Goal: Task Accomplishment & Management: Complete application form

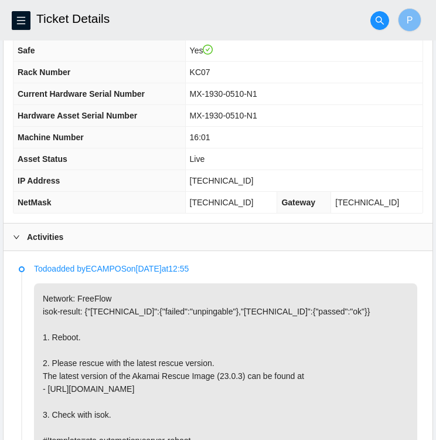
scroll to position [390, 0]
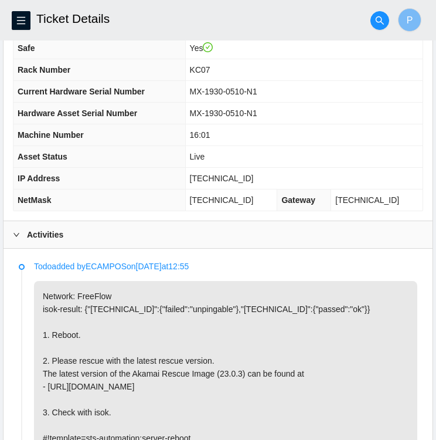
click at [356, 281] on p "Network: FreeFlow isok-result: {"23.55.177.163":{"failed":"unpingable"},"23.55.…" at bounding box center [226, 367] width 384 height 172
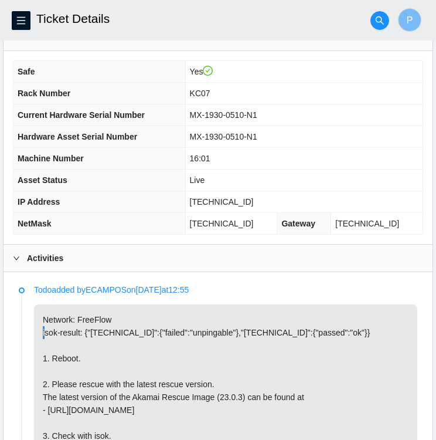
scroll to position [365, 0]
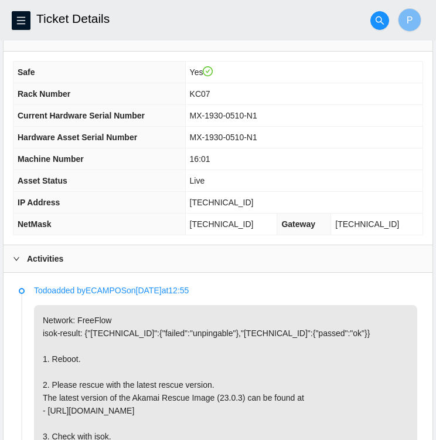
click at [13, 259] on icon "right" at bounding box center [16, 258] width 7 height 7
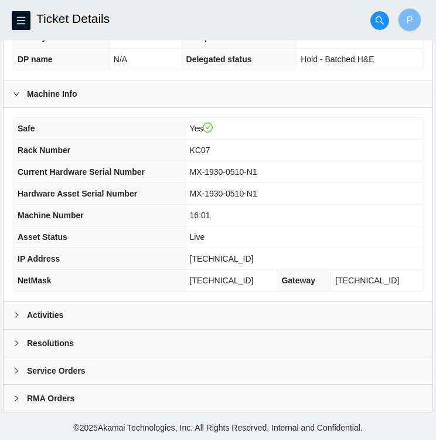
scroll to position [305, 0]
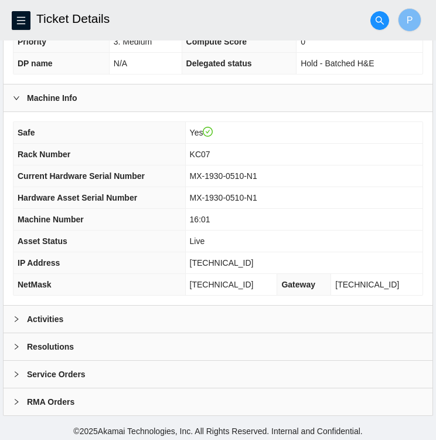
click at [16, 345] on icon "right" at bounding box center [16, 346] width 7 height 7
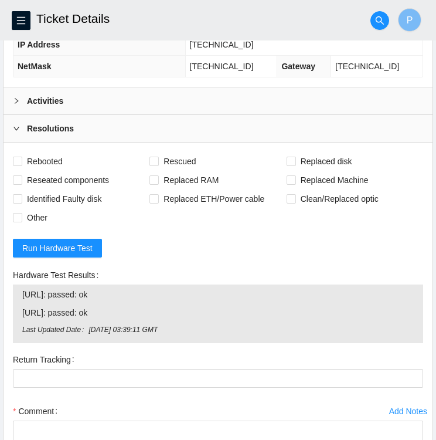
scroll to position [524, 0]
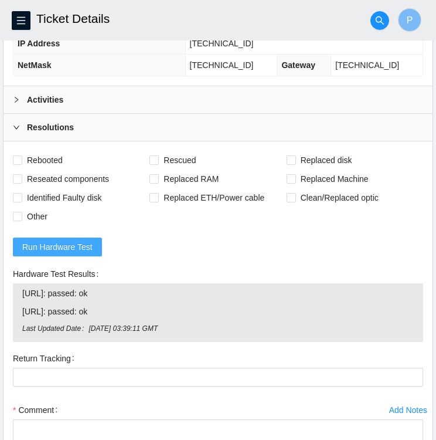
click at [65, 242] on span "Run Hardware Test" at bounding box center [57, 247] width 70 height 13
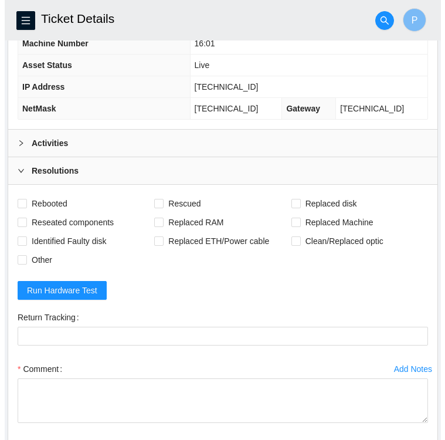
scroll to position [478, 0]
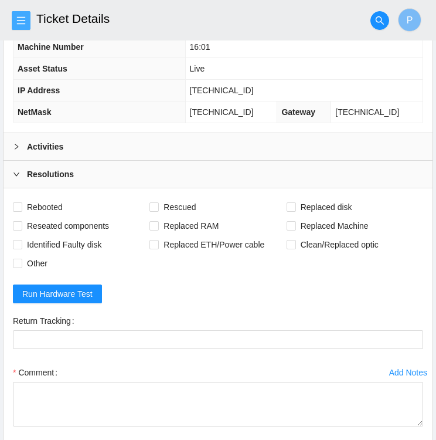
click at [21, 21] on icon "menu" at bounding box center [21, 20] width 8 height 8
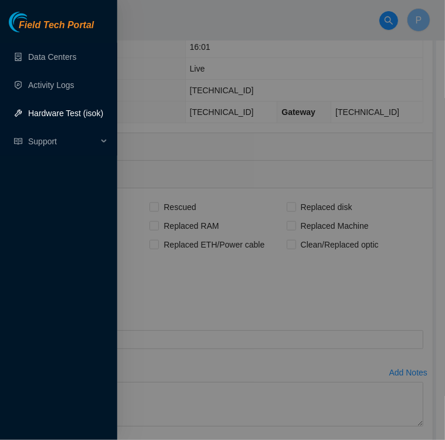
click at [42, 113] on link "Hardware Test (isok)" at bounding box center [65, 113] width 75 height 9
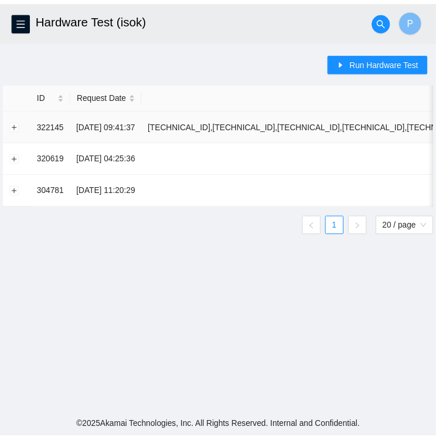
scroll to position [305, 0]
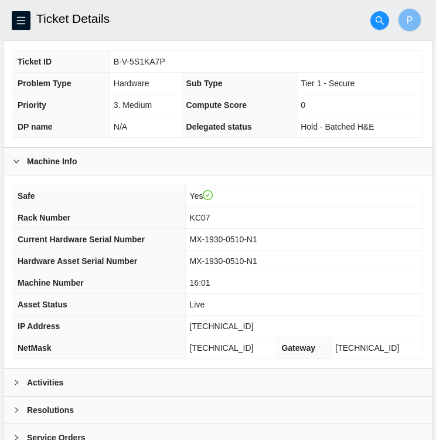
scroll to position [305, 0]
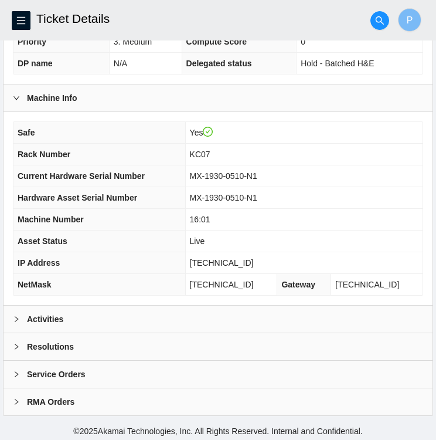
click at [16, 344] on icon "right" at bounding box center [17, 347] width 4 height 6
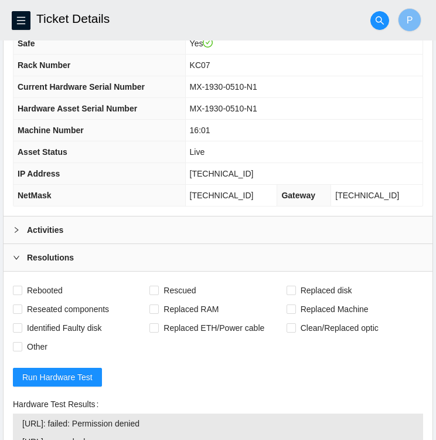
scroll to position [394, 0]
click at [13, 227] on icon "right" at bounding box center [16, 229] width 7 height 7
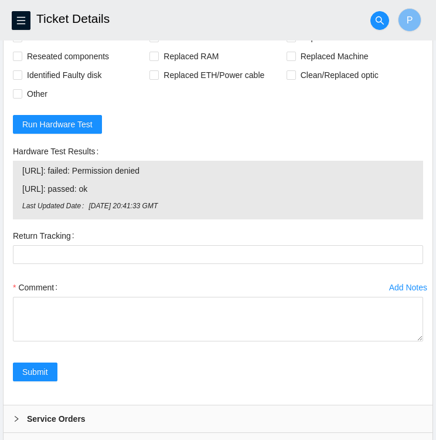
scroll to position [2943, 0]
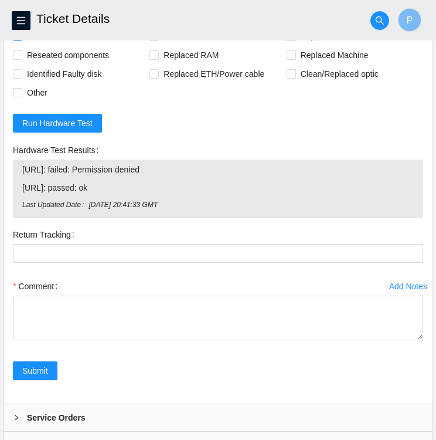
click at [19, 40] on input "Rebooted" at bounding box center [17, 36] width 8 height 8
checkbox input "true"
click at [155, 40] on input "Rescued" at bounding box center [154, 36] width 8 height 8
checkbox input "true"
click at [19, 96] on input "Other" at bounding box center [17, 92] width 8 height 8
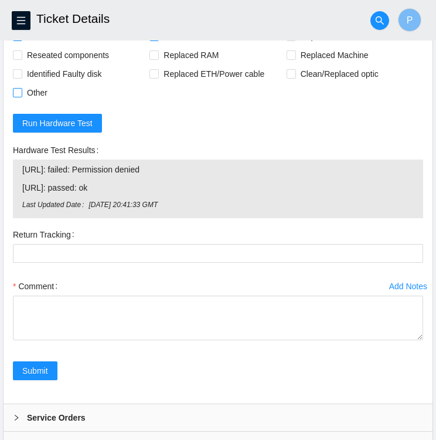
checkbox input "true"
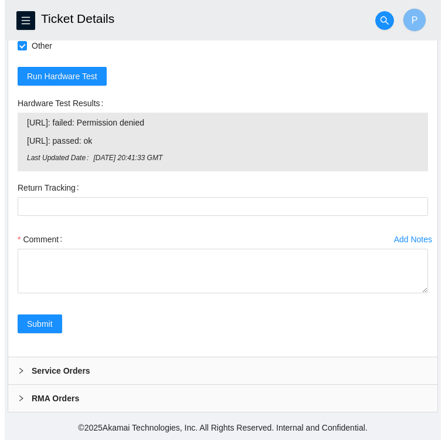
scroll to position [3128, 0]
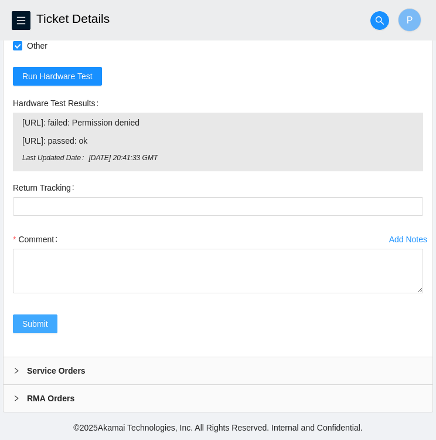
click at [31, 320] on span "Submit" at bounding box center [35, 323] width 26 height 13
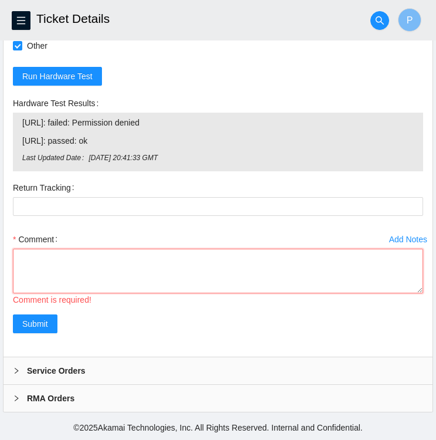
click at [54, 251] on textarea "Comment" at bounding box center [218, 271] width 411 height 45
click at [25, 18] on icon "menu" at bounding box center [20, 20] width 9 height 9
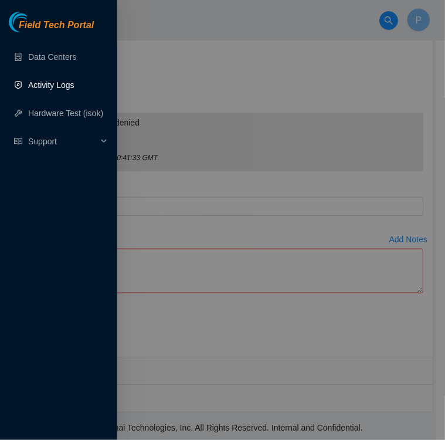
click at [55, 82] on link "Activity Logs" at bounding box center [51, 84] width 46 height 9
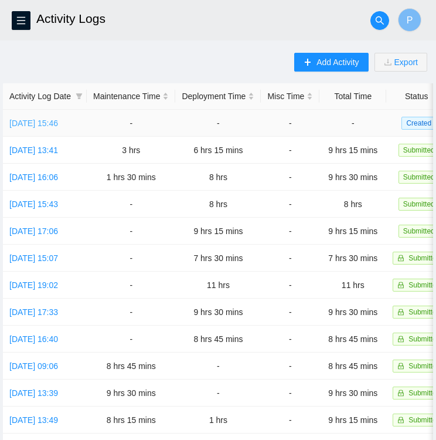
click at [48, 121] on link "Thu, 14 Aug 2025 15:46" at bounding box center [33, 123] width 49 height 9
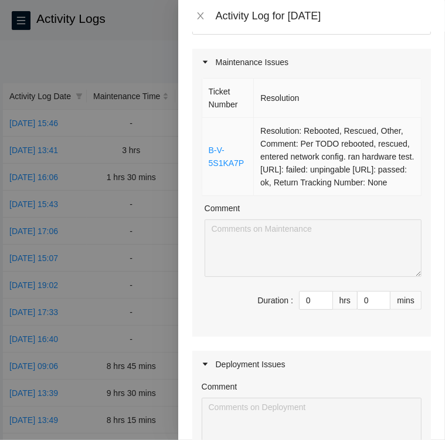
scroll to position [99, 0]
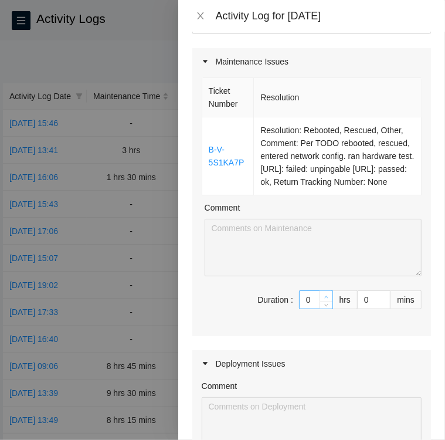
type input "1"
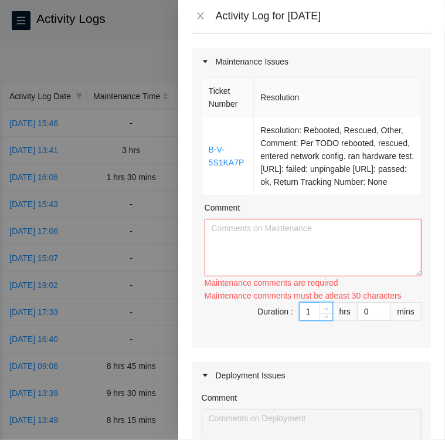
click at [324, 307] on icon "up" at bounding box center [326, 309] width 4 height 4
click at [254, 235] on textarea "Comment" at bounding box center [313, 247] width 217 height 57
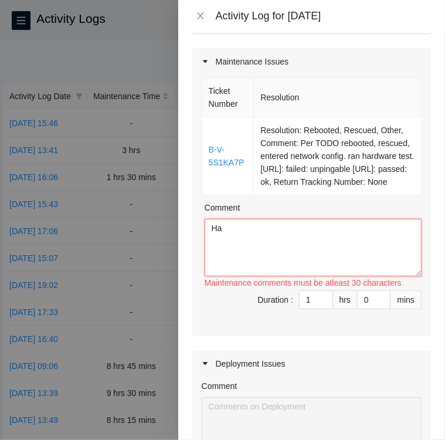
type textarea "H"
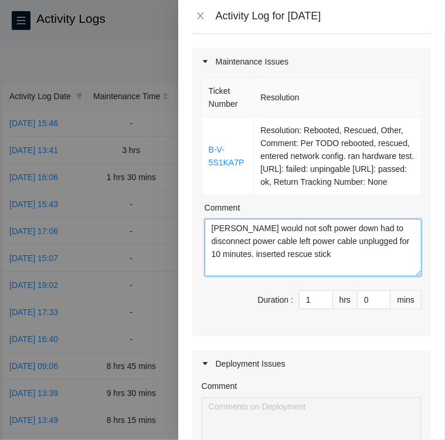
click at [326, 256] on textarea "Sever would not soft power down had to disconnect power cable left power cable …" at bounding box center [313, 247] width 217 height 57
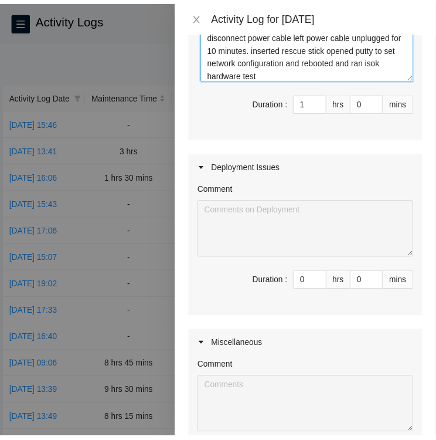
scroll to position [476, 0]
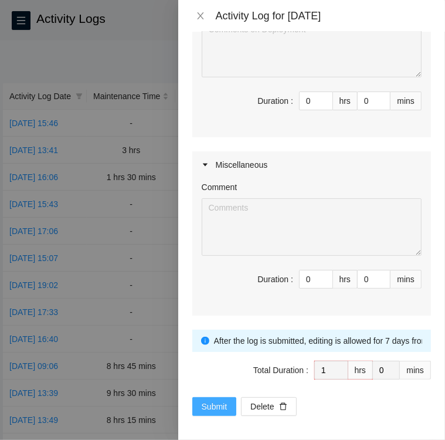
type textarea "Sever would not soft power down had to disconnect power cable left power cable …"
click at [207, 403] on span "Submit" at bounding box center [215, 406] width 26 height 13
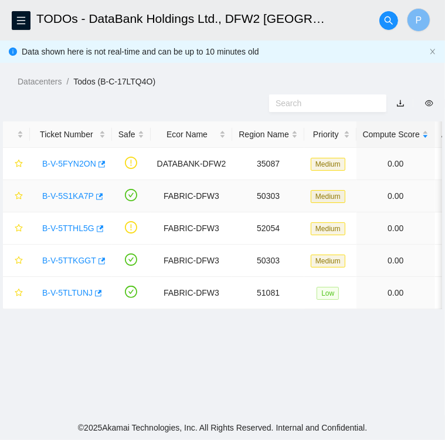
click at [69, 194] on link "B-V-5S1KA7P" at bounding box center [68, 195] width 52 height 9
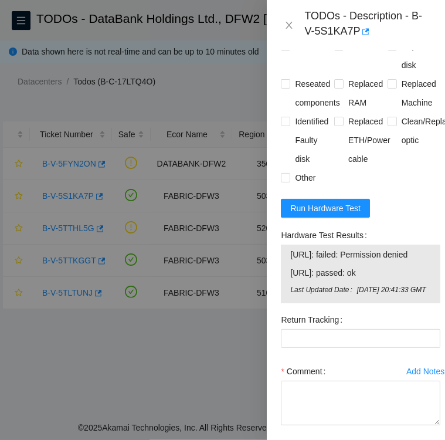
scroll to position [668, 0]
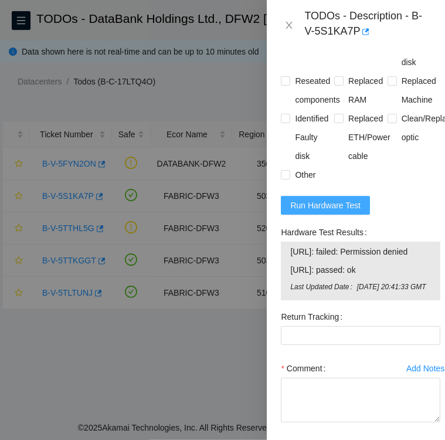
click at [316, 212] on span "Run Hardware Test" at bounding box center [325, 205] width 70 height 13
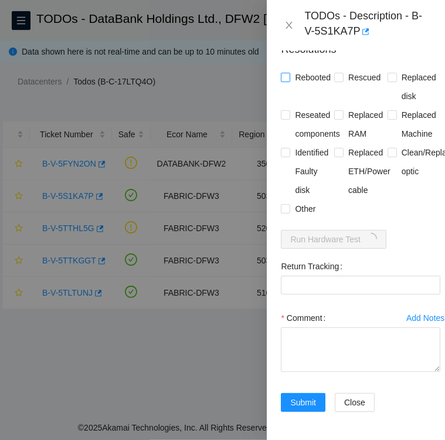
click at [288, 73] on input "Rebooted" at bounding box center [285, 77] width 8 height 8
checkbox input "true"
click at [344, 68] on span "Rescued" at bounding box center [365, 77] width 42 height 19
click at [341, 73] on input "Rescued" at bounding box center [338, 77] width 8 height 8
checkbox input "true"
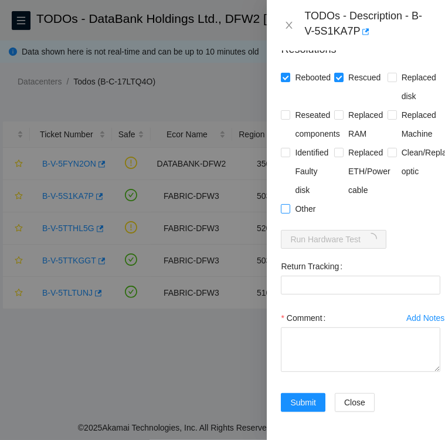
click at [285, 204] on input "Other" at bounding box center [285, 208] width 8 height 8
checkbox input "true"
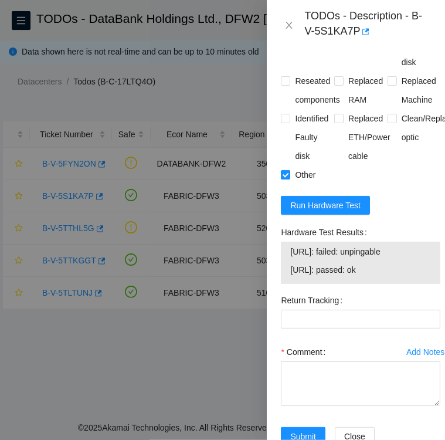
drag, startPoint x: 384, startPoint y: 295, endPoint x: 289, endPoint y: 281, distance: 96.0
click at [289, 281] on div "23.55.177.162: failed: unpingable 23.55.177.163: passed: ok" at bounding box center [361, 263] width 160 height 42
copy tbody "23.55.177.162: failed: unpingable 23.55.177.163: passed: ok"
click at [305, 395] on textarea "Comment" at bounding box center [361, 383] width 160 height 45
paste textarea "23.55.177.162: failed: unpingable 23.55.177.163: passed: ok"
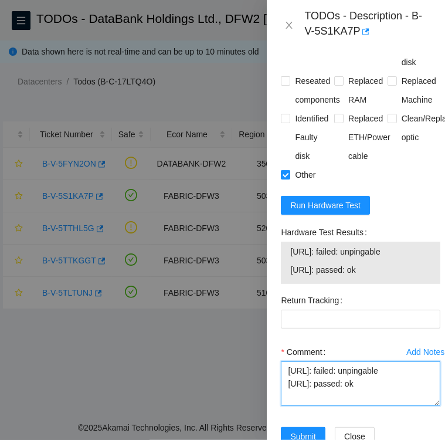
click at [287, 393] on textarea "23.55.177.162: failed: unpingable 23.55.177.163: passed: ok" at bounding box center [361, 383] width 160 height 45
click at [297, 391] on textarea "23.55.177.162: failed: unpingable 23.55.177.163: passed: ok" at bounding box center [361, 383] width 160 height 45
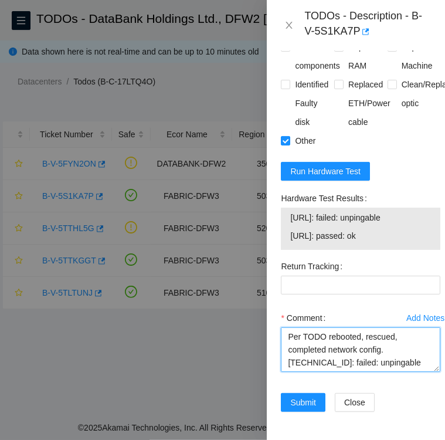
scroll to position [744, 0]
type textarea "Per TODO rebooted, rescued, entered network config. ran hardware test. 23.55.17…"
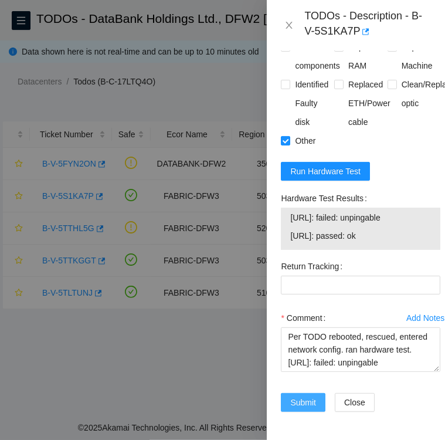
click at [300, 396] on span "Submit" at bounding box center [303, 402] width 26 height 13
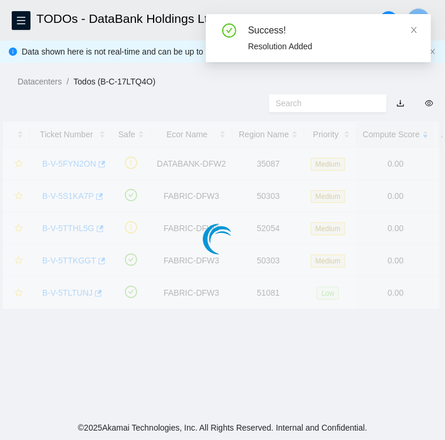
scroll to position [303, 0]
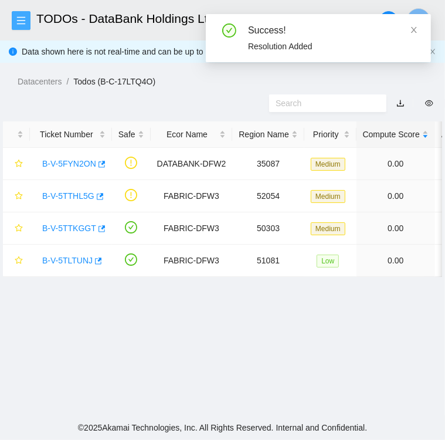
click at [25, 19] on icon "menu" at bounding box center [20, 20] width 9 height 9
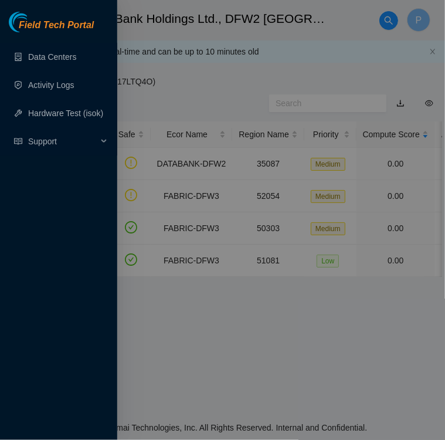
click at [219, 79] on div at bounding box center [222, 220] width 445 height 440
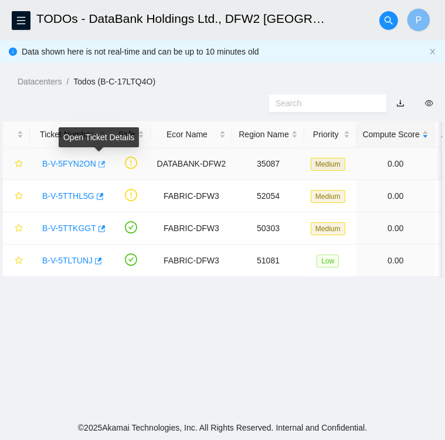
click at [101, 161] on icon "button" at bounding box center [101, 164] width 8 height 8
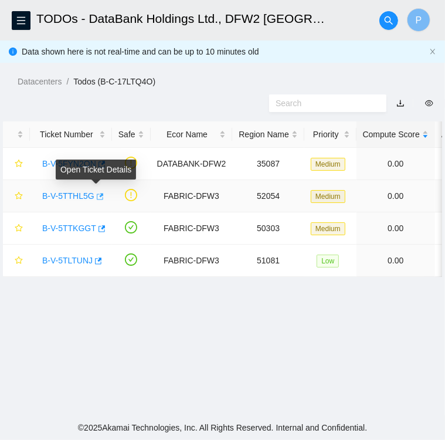
click at [95, 200] on icon "button" at bounding box center [99, 196] width 8 height 8
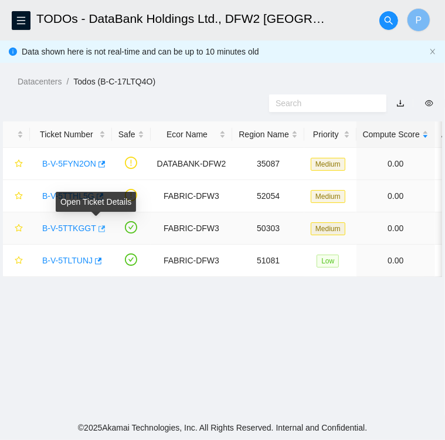
click at [99, 231] on icon "button" at bounding box center [101, 229] width 8 height 8
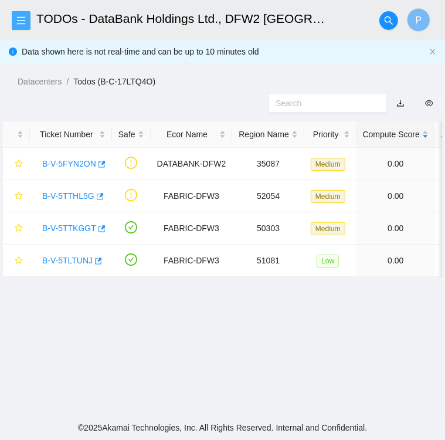
click at [21, 20] on icon "menu" at bounding box center [21, 20] width 8 height 8
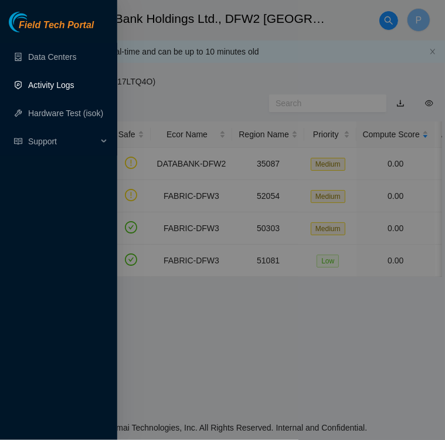
click at [52, 88] on link "Activity Logs" at bounding box center [51, 84] width 46 height 9
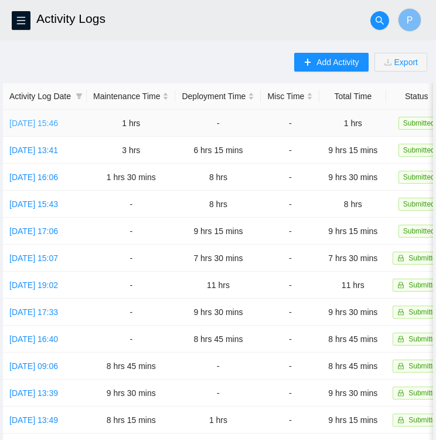
click at [56, 122] on link "Thu, 14 Aug 2025 15:46" at bounding box center [33, 123] width 49 height 9
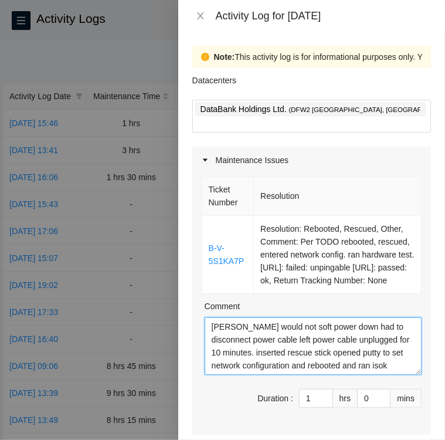
scroll to position [13, 0]
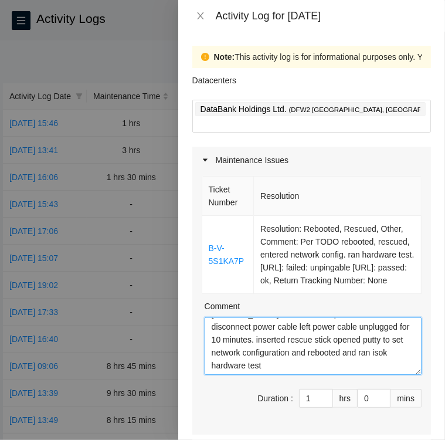
drag, startPoint x: 209, startPoint y: 324, endPoint x: 392, endPoint y: 369, distance: 189.0
click at [392, 369] on textarea "Sever would not soft power down had to disconnect power cable left power cable …" at bounding box center [313, 345] width 217 height 57
click at [391, 364] on textarea "Sever would not soft power down had to disconnect power cable left power cable …" at bounding box center [313, 345] width 217 height 57
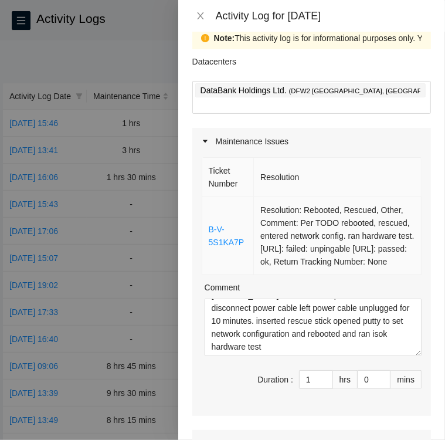
scroll to position [19, 0]
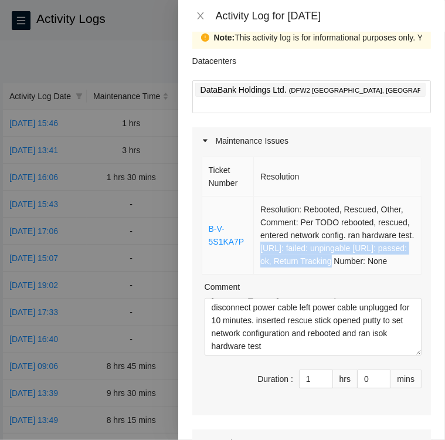
drag, startPoint x: 275, startPoint y: 231, endPoint x: 350, endPoint y: 248, distance: 77.0
click at [350, 248] on td "Resolution: Rebooted, Rescued, Other, Comment: Per TODO rebooted, rescued, ente…" at bounding box center [338, 236] width 168 height 78
copy td "23.55.177.162: failed: unpingable 23.55.177.163: passed: ok,"
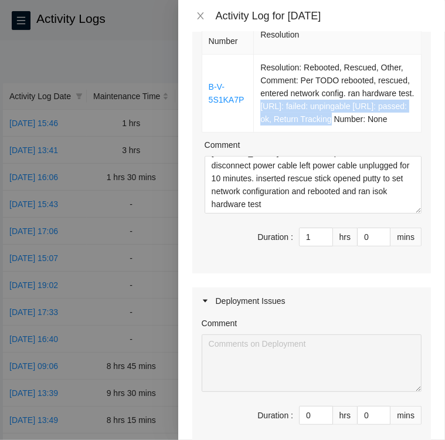
scroll to position [161, 0]
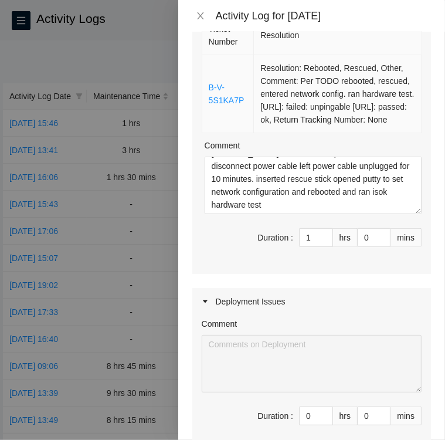
click at [385, 123] on td "Resolution: Rebooted, Rescued, Other, Comment: Per TODO rebooted, rescued, ente…" at bounding box center [338, 94] width 168 height 78
click at [21, 18] on div at bounding box center [222, 220] width 445 height 440
click at [200, 14] on icon "close" at bounding box center [200, 15] width 9 height 9
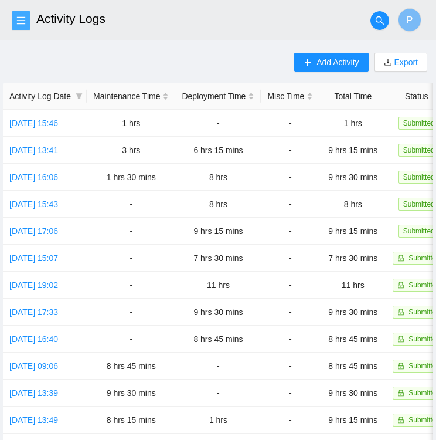
click at [26, 19] on span "menu" at bounding box center [21, 20] width 18 height 9
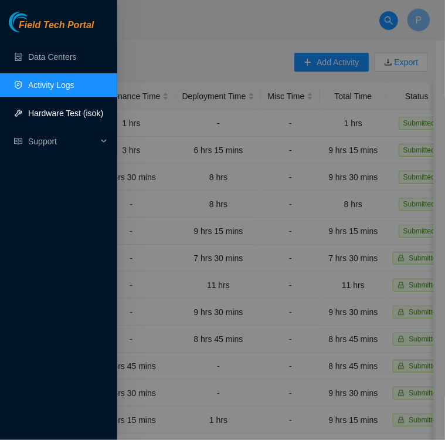
click at [41, 114] on link "Hardware Test (isok)" at bounding box center [65, 113] width 75 height 9
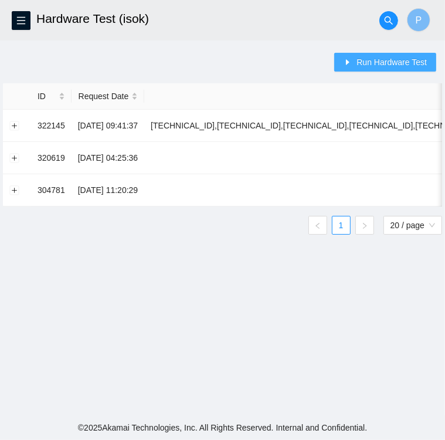
click at [360, 62] on span "Run Hardware Test" at bounding box center [392, 62] width 70 height 13
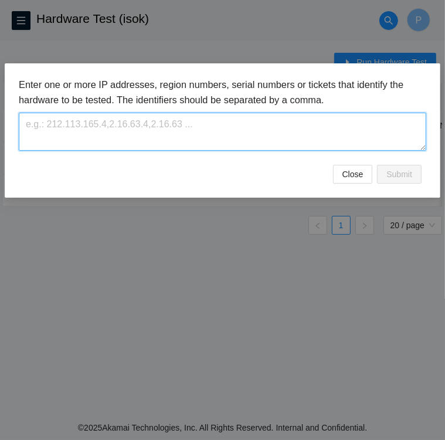
click at [127, 124] on textarea at bounding box center [223, 132] width 408 height 38
click at [119, 126] on textarea at bounding box center [223, 132] width 408 height 38
paste textarea "[TECHNICAL_ID]"
type textarea "[TECHNICAL_ID]"
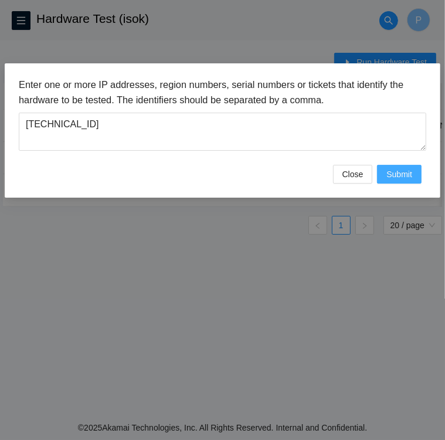
click at [408, 175] on span "Submit" at bounding box center [400, 174] width 26 height 13
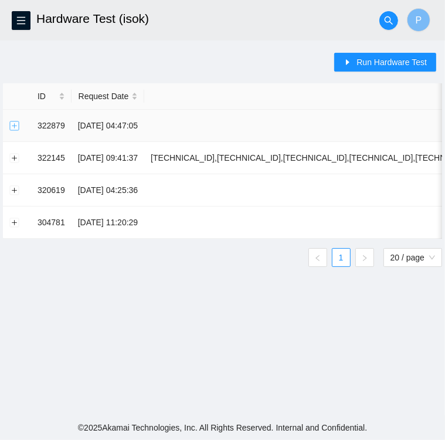
click at [15, 128] on button "Expand row" at bounding box center [14, 125] width 9 height 9
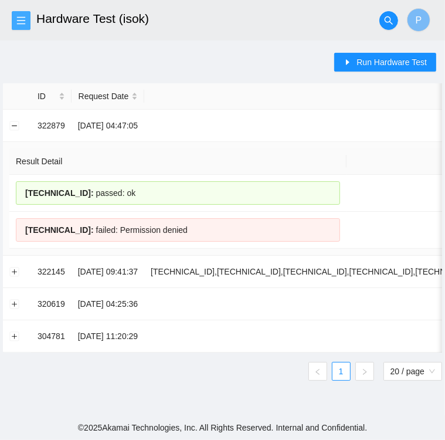
click at [25, 24] on icon "menu" at bounding box center [21, 20] width 8 height 8
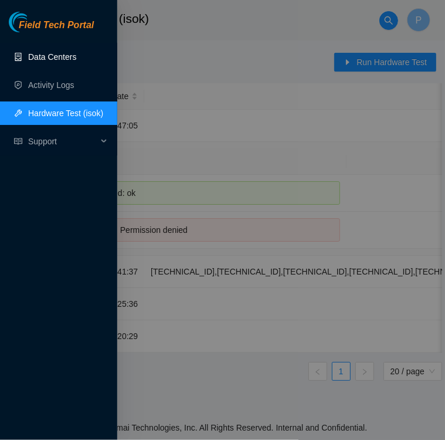
click at [47, 59] on link "Data Centers" at bounding box center [52, 56] width 48 height 9
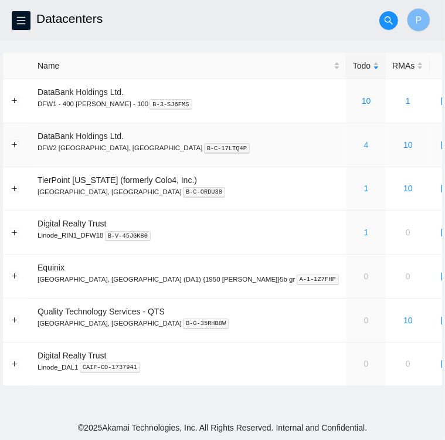
click at [364, 144] on link "4" at bounding box center [366, 144] width 5 height 9
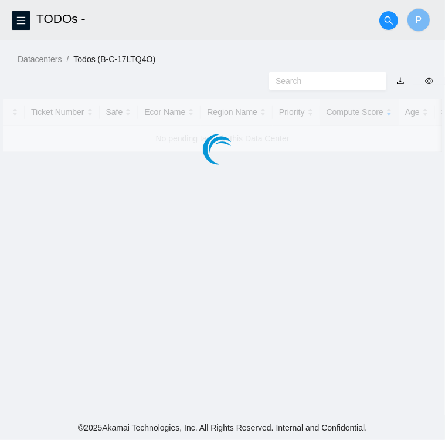
click at [279, 144] on div at bounding box center [222, 125] width 439 height 53
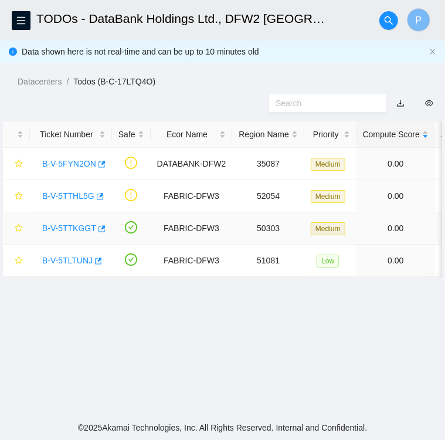
click at [61, 229] on link "B-V-5TTKGGT" at bounding box center [69, 228] width 54 height 9
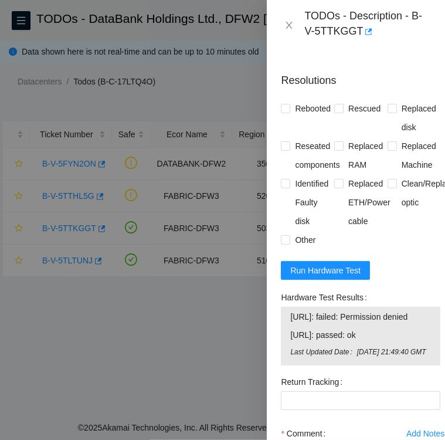
scroll to position [694, 0]
click at [285, 111] on input "Rebooted" at bounding box center [285, 107] width 8 height 8
checkbox input "true"
click at [286, 243] on input "Other" at bounding box center [285, 239] width 8 height 8
checkbox input "true"
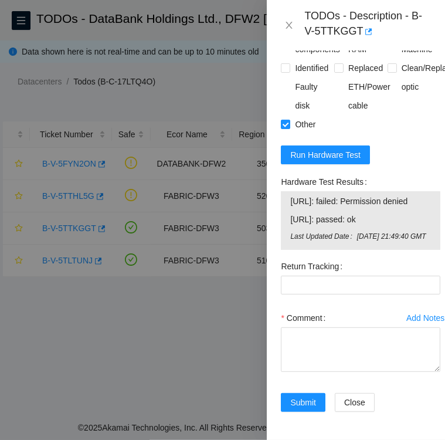
scroll to position [901, 0]
click at [324, 327] on textarea "Comment" at bounding box center [361, 349] width 160 height 45
drag, startPoint x: 291, startPoint y: 158, endPoint x: 428, endPoint y: 187, distance: 139.7
click at [428, 191] on div "23.55.177.156: failed: Permission denied 23.55.177.157: passed: ok Last Updated…" at bounding box center [361, 220] width 160 height 59
copy tbody
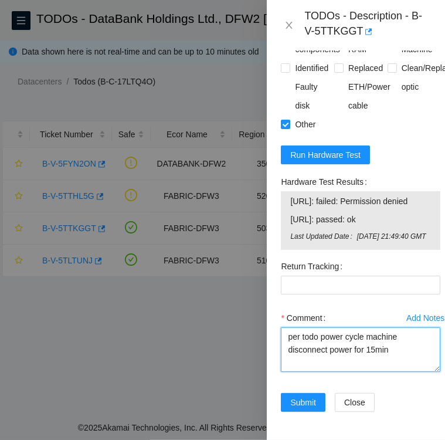
click at [397, 335] on textarea "per todo power cycle machine disconnect power for 15min" at bounding box center [361, 349] width 160 height 45
paste textarea "23.55.177.156: failed: Permission denied 23.55.177.157: passed: ok Last Updated…"
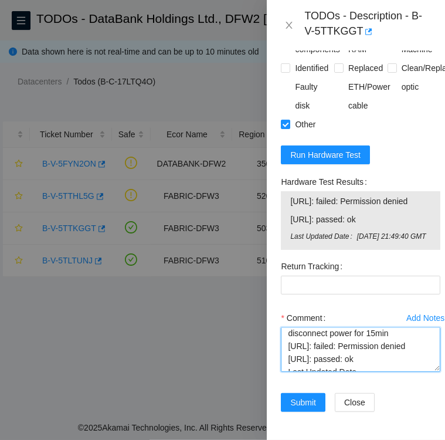
scroll to position [14, 0]
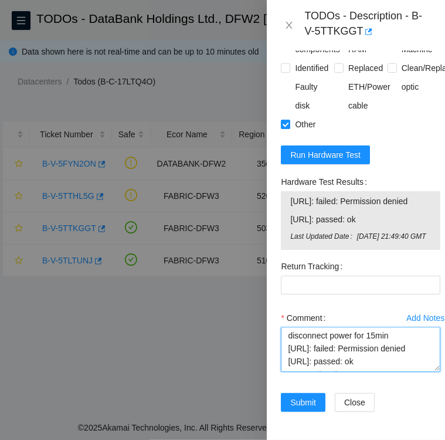
click at [396, 327] on textarea "per todo power cycle machine disconnect power for 15min 23.55.177.156: failed: …" at bounding box center [361, 349] width 160 height 45
type textarea "per todo power cycle machine disconnect power for 15min ran isok 23.55.177.156:…"
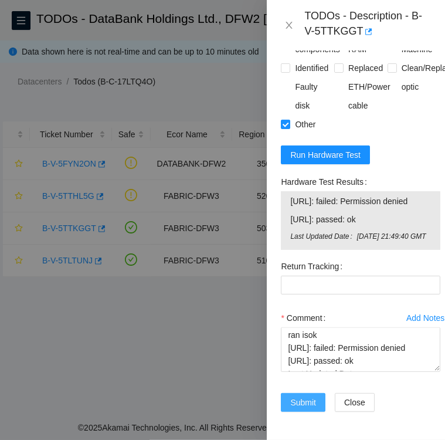
click at [305, 396] on span "Submit" at bounding box center [303, 402] width 26 height 13
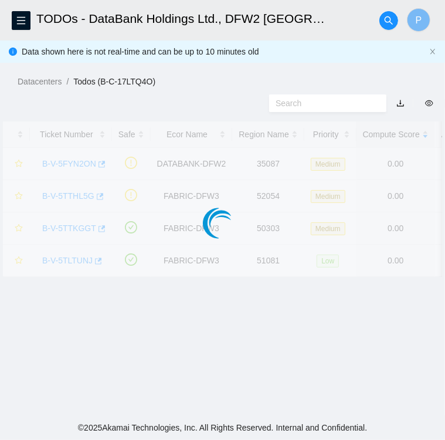
scroll to position [303, 0]
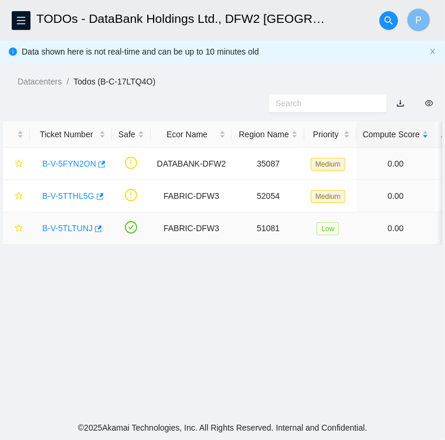
click at [67, 230] on link "B-V-5TLTUNJ" at bounding box center [67, 228] width 50 height 9
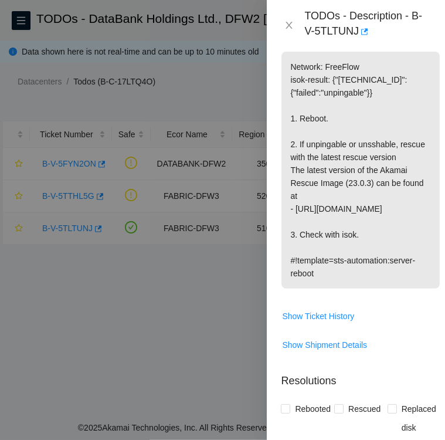
scroll to position [650, 0]
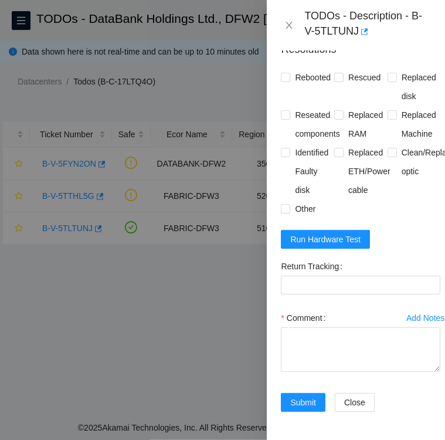
click at [96, 228] on div at bounding box center [222, 220] width 445 height 440
click at [289, 26] on icon "close" at bounding box center [289, 25] width 6 height 7
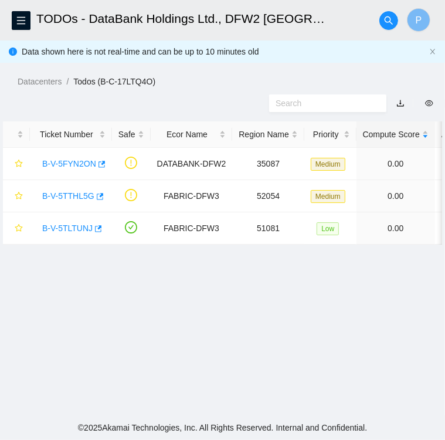
scroll to position [303, 0]
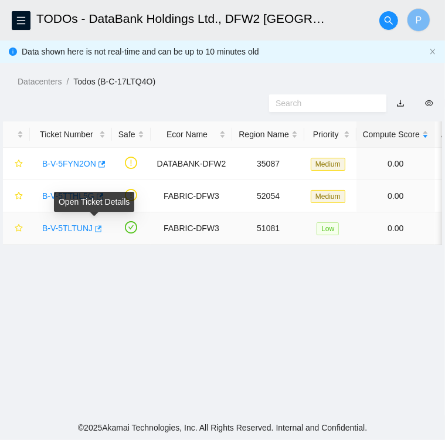
click at [99, 229] on div "B-V-5TLTUNJ" at bounding box center [70, 228] width 69 height 19
click at [93, 230] on icon "button" at bounding box center [97, 229] width 8 height 8
click at [65, 227] on link "B-V-5TLTUNJ" at bounding box center [67, 228] width 50 height 9
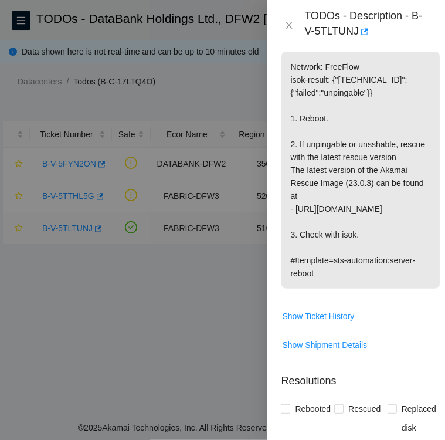
scroll to position [650, 0]
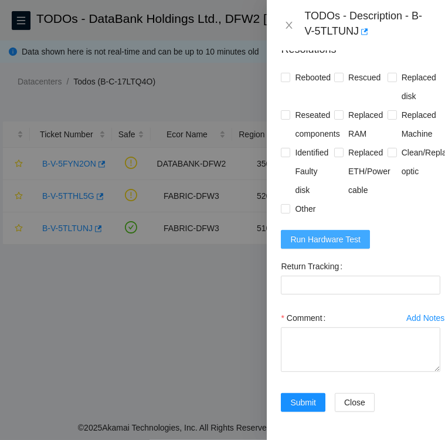
click at [303, 233] on span "Run Hardware Test" at bounding box center [325, 239] width 70 height 13
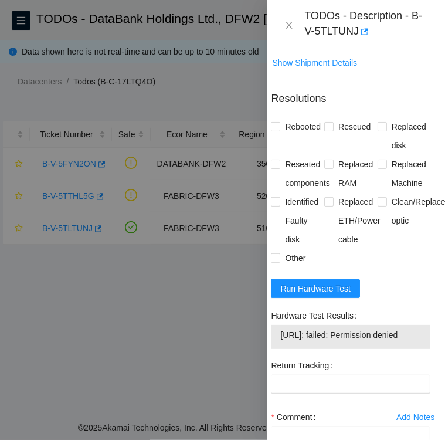
scroll to position [584, 11]
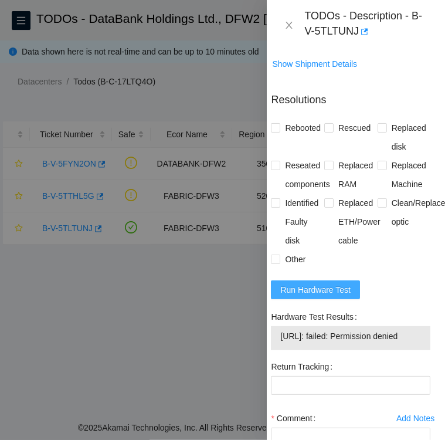
click at [310, 289] on span "Run Hardware Test" at bounding box center [315, 289] width 70 height 13
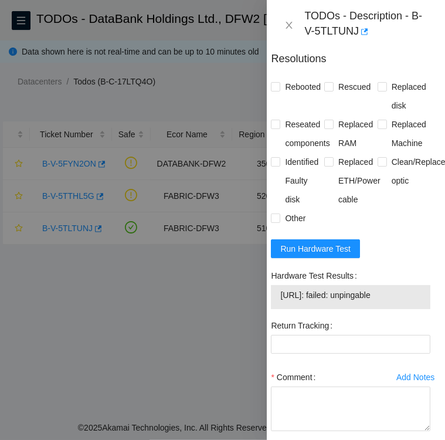
scroll to position [625, 0]
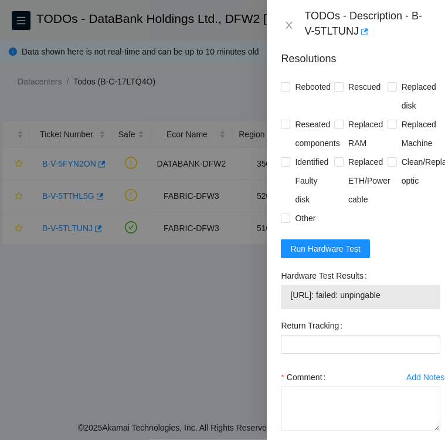
drag, startPoint x: 272, startPoint y: 273, endPoint x: 275, endPoint y: 281, distance: 8.0
click at [275, 281] on div "Problem Type Hardware Sub Type Tier 1 Rack Number KH08 Machine Number 01 Serial…" at bounding box center [361, 245] width 188 height 390
drag, startPoint x: 283, startPoint y: 273, endPoint x: 410, endPoint y: 296, distance: 128.8
click at [410, 296] on div "Hardware Test Results 23.38.110.162: failed: unpingable" at bounding box center [361, 287] width 160 height 43
copy div "Hardware Test Results 23.38.110.162: failed: unpingable"
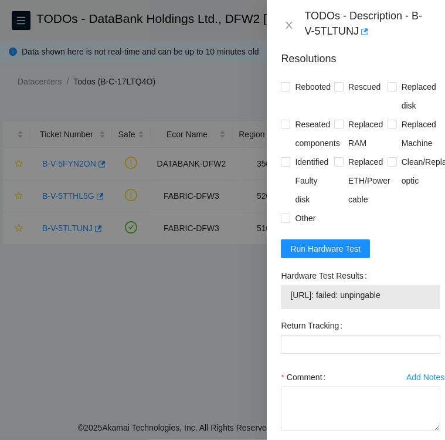
click at [400, 253] on form "Resolutions Rebooted Rescued Replaced disk Reseated components Replaced RAM Rep…" at bounding box center [361, 264] width 160 height 444
click at [297, 245] on span "Run Hardware Test" at bounding box center [325, 248] width 70 height 13
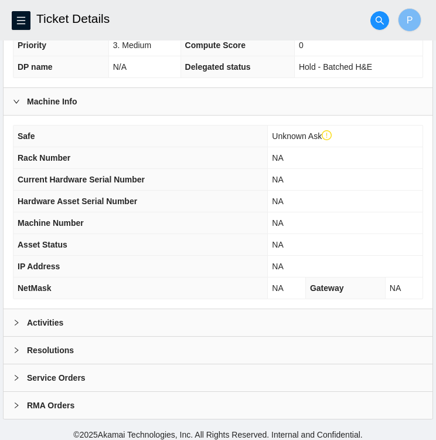
scroll to position [327, 0]
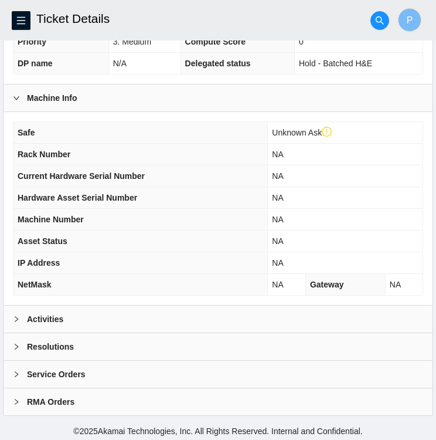
click at [23, 313] on div at bounding box center [20, 319] width 14 height 13
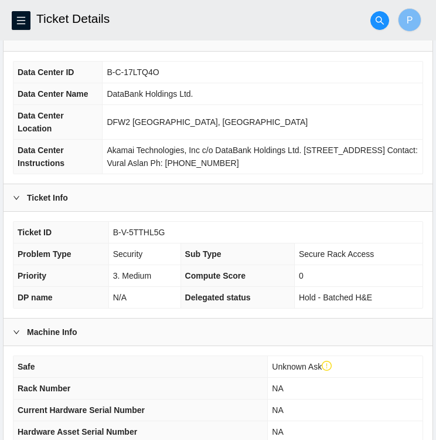
scroll to position [0, 0]
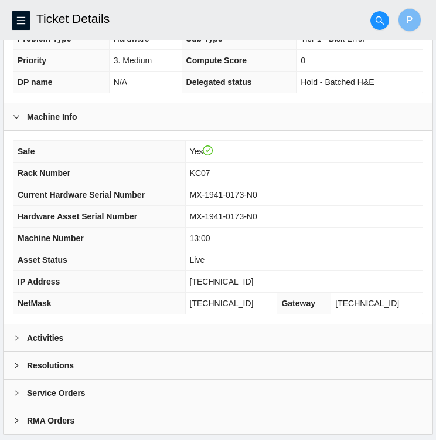
scroll to position [305, 0]
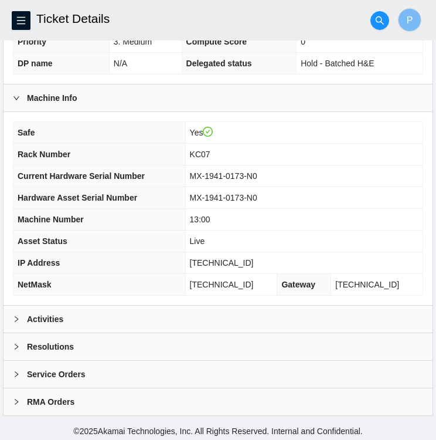
click at [21, 317] on div at bounding box center [20, 319] width 14 height 13
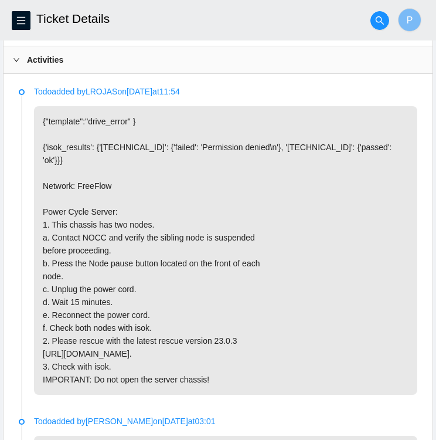
scroll to position [559, 0]
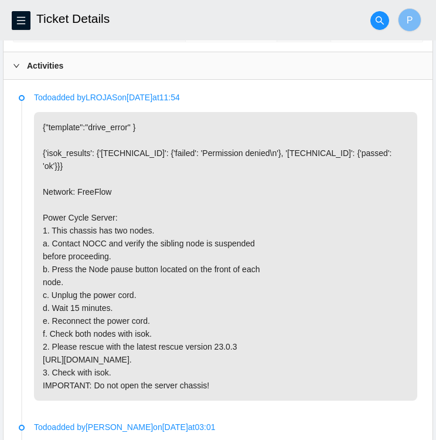
click at [16, 64] on icon "right" at bounding box center [16, 66] width 6 height 4
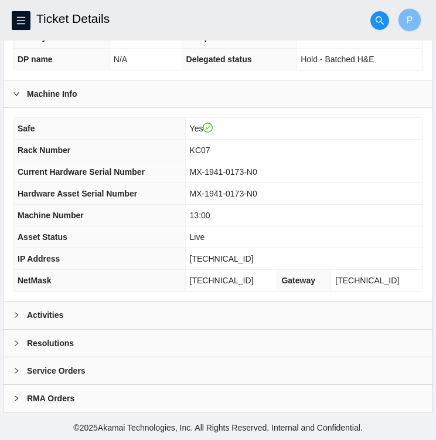
scroll to position [305, 0]
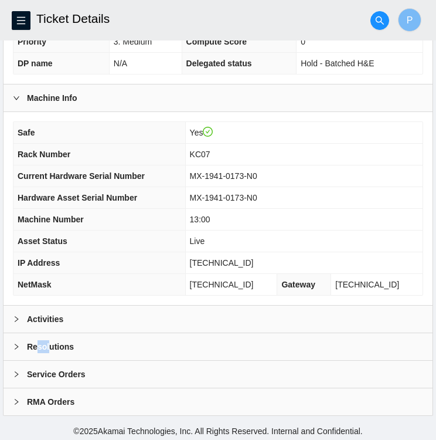
drag, startPoint x: 49, startPoint y: 357, endPoint x: 35, endPoint y: 345, distance: 18.3
click at [35, 345] on div "Resolutions" at bounding box center [218, 346] width 429 height 27
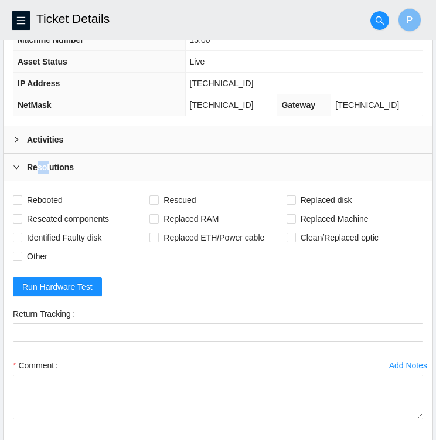
scroll to position [485, 0]
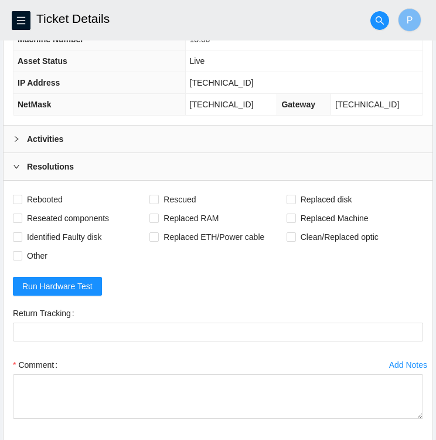
click at [191, 299] on form "Rebooted Rescued Replaced disk Reseated components Replaced RAM Replaced Machin…" at bounding box center [218, 331] width 411 height 283
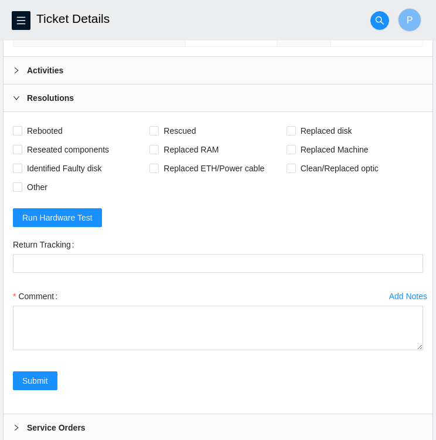
scroll to position [553, 0]
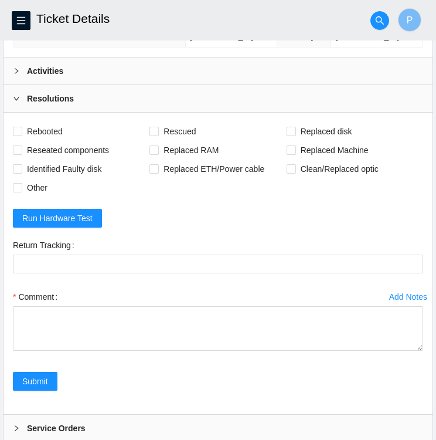
click at [17, 70] on icon "right" at bounding box center [16, 70] width 7 height 7
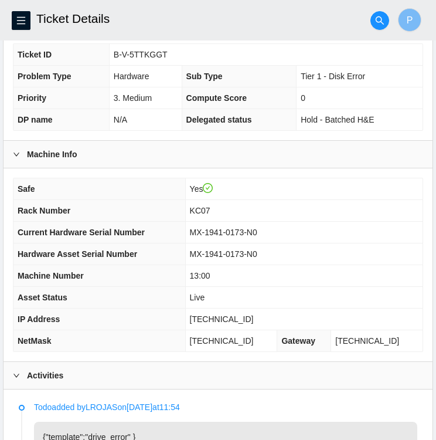
scroll to position [248, 0]
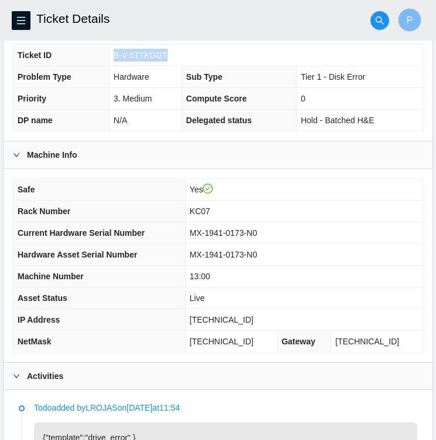
drag, startPoint x: 114, startPoint y: 51, endPoint x: 163, endPoint y: 54, distance: 48.8
click at [163, 54] on td "B-V-5TTKGGT" at bounding box center [266, 56] width 314 height 22
copy span "B-V-5TTKGGT"
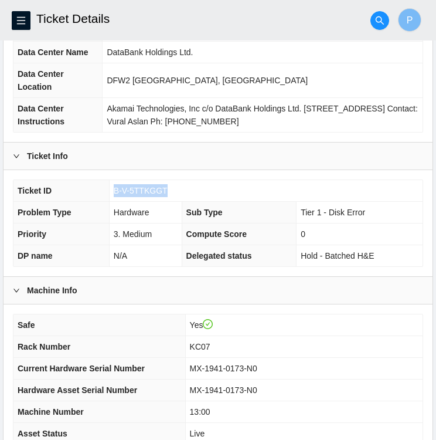
scroll to position [112, 0]
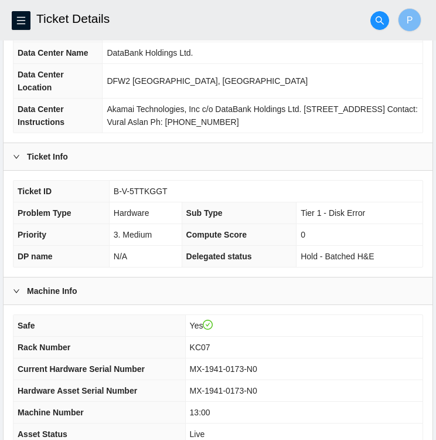
click at [230, 162] on div "Ticket Info" at bounding box center [218, 156] width 429 height 27
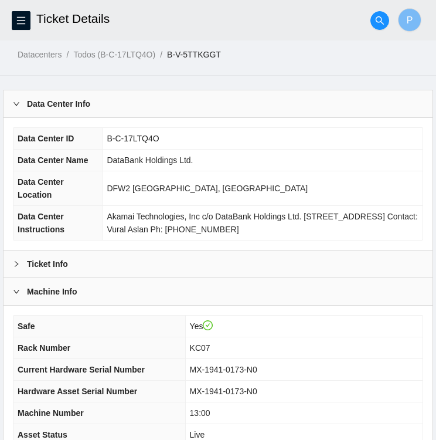
scroll to position [0, 0]
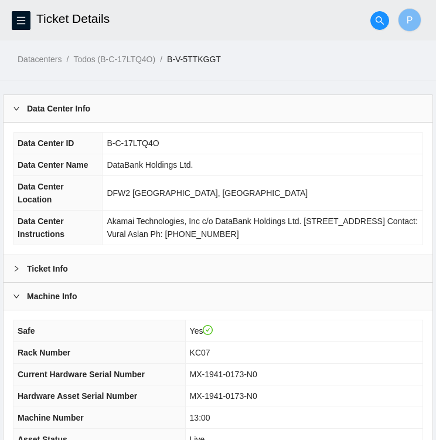
click at [17, 268] on icon "right" at bounding box center [16, 268] width 7 height 7
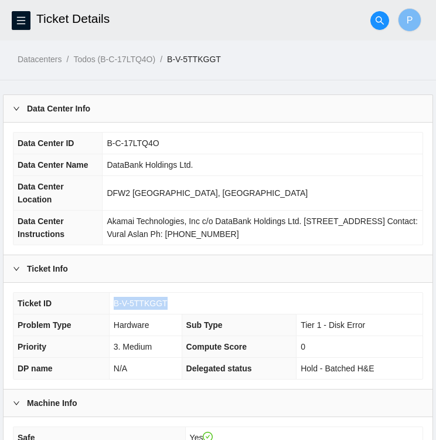
drag, startPoint x: 161, startPoint y: 301, endPoint x: 113, endPoint y: 298, distance: 47.6
click at [114, 299] on span "B-V-5TTKGGT" at bounding box center [141, 303] width 54 height 9
copy span "B-V-5TTKGGT"
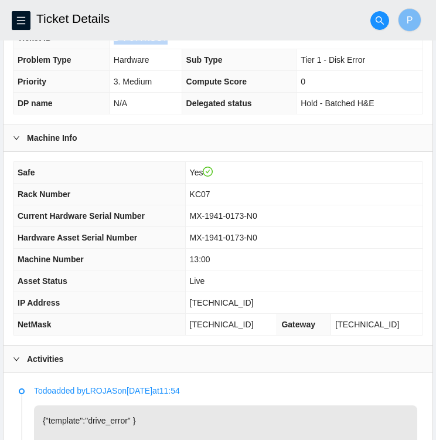
scroll to position [268, 0]
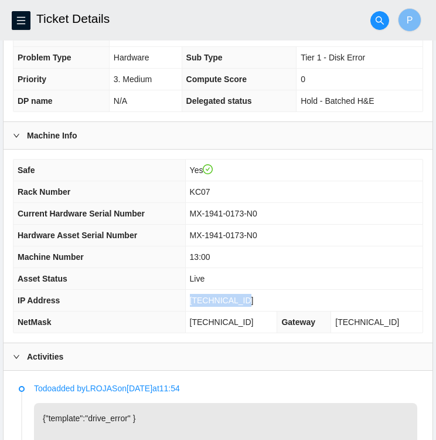
drag, startPoint x: 250, startPoint y: 296, endPoint x: 198, endPoint y: 296, distance: 51.6
click at [198, 296] on td "23.55.177.156" at bounding box center [304, 301] width 238 height 22
copy span "23.55.177.156"
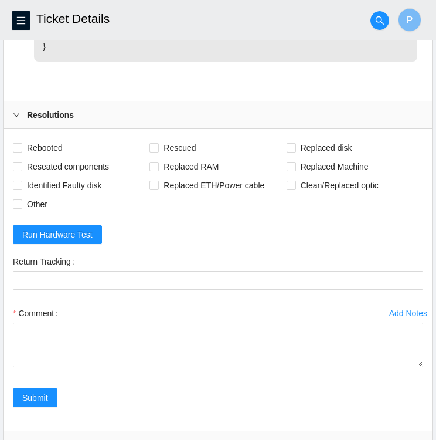
scroll to position [1169, 0]
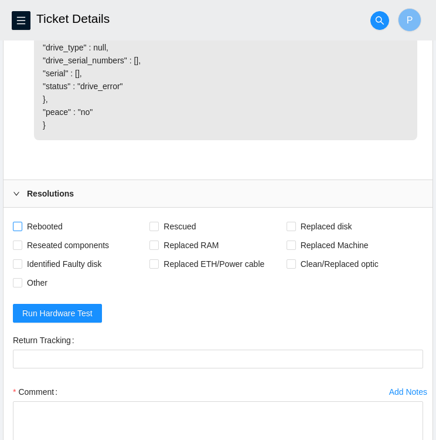
click at [17, 230] on input "Rebooted" at bounding box center [17, 226] width 8 height 8
checkbox input "true"
click at [19, 286] on input "Other" at bounding box center [17, 282] width 8 height 8
checkbox input "true"
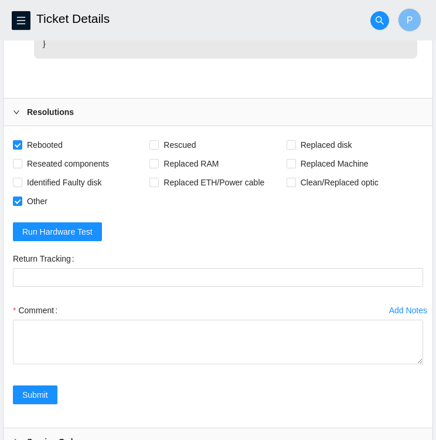
scroll to position [1250, 0]
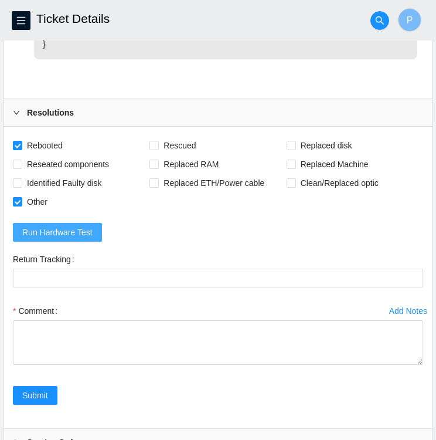
click at [76, 239] on span "Run Hardware Test" at bounding box center [57, 232] width 70 height 13
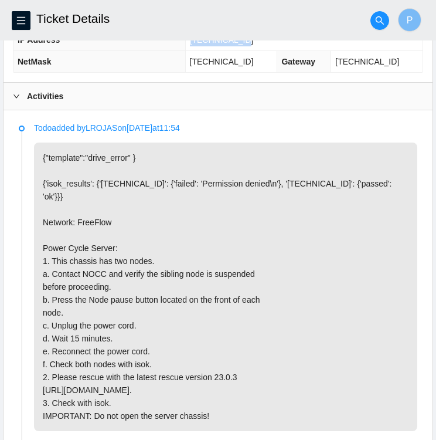
scroll to position [528, 0]
click at [397, 328] on p "{"template":"drive_error" } {'isok_results': {'23.55.177.156': {'failed': 'Perm…" at bounding box center [226, 287] width 384 height 289
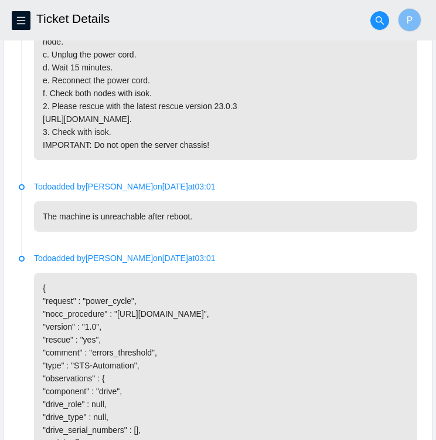
scroll to position [798, 0]
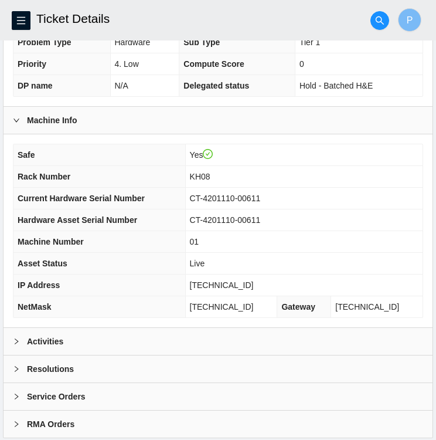
scroll to position [305, 0]
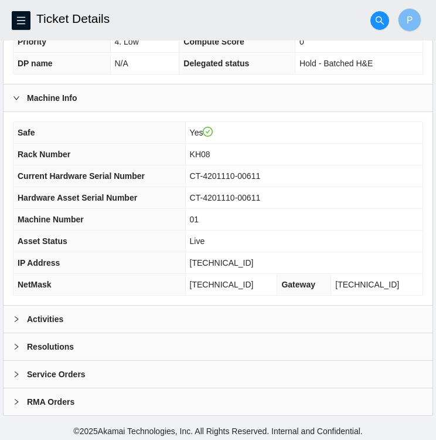
click at [19, 316] on icon "right" at bounding box center [16, 319] width 7 height 7
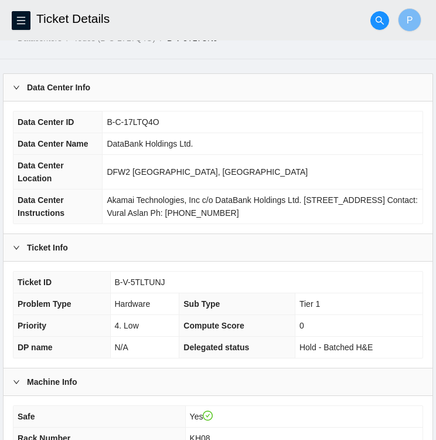
scroll to position [0, 0]
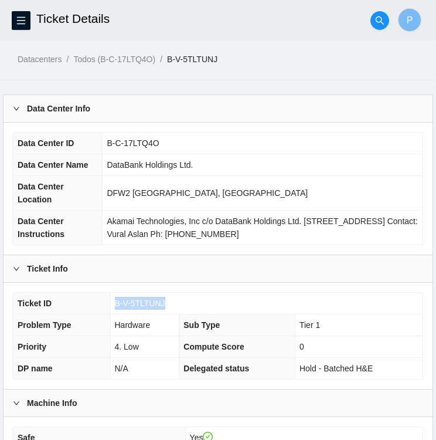
drag, startPoint x: 162, startPoint y: 301, endPoint x: 111, endPoint y: 294, distance: 51.5
click at [111, 294] on td "B-V-5TLTUNJ" at bounding box center [266, 304] width 313 height 22
copy span "B-V-5TLTUNJ"
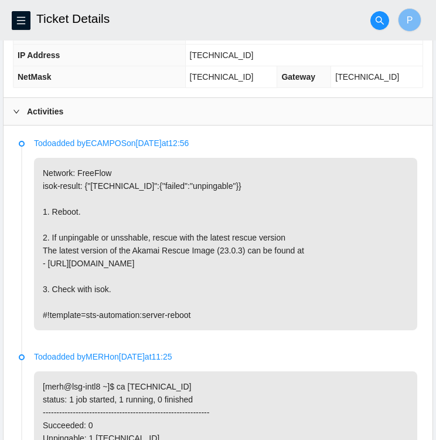
scroll to position [514, 0]
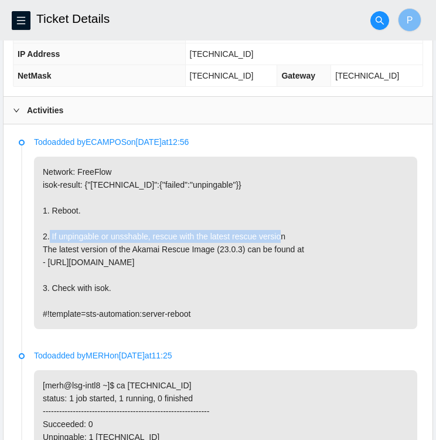
drag, startPoint x: 52, startPoint y: 232, endPoint x: 285, endPoint y: 238, distance: 233.0
click at [285, 238] on p "Network: FreeFlow isok-result: {"23.38.110.162":{"failed":"unpingable"}} 1. Reb…" at bounding box center [226, 243] width 384 height 172
copy p "If unpingable or unsshable, rescue with the latest rescue version"
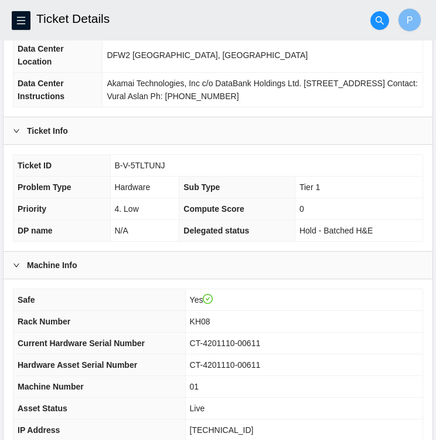
scroll to position [136, 0]
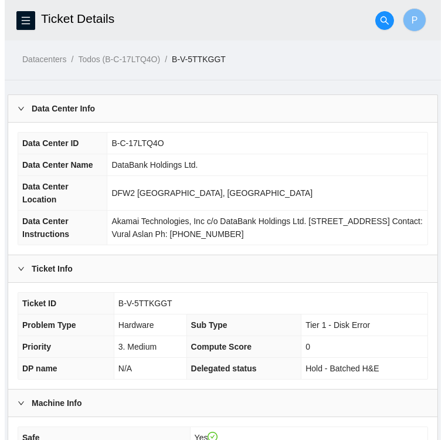
scroll to position [798, 0]
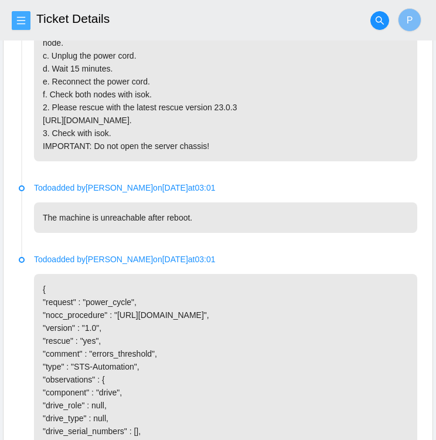
click at [28, 19] on span "menu" at bounding box center [21, 20] width 18 height 9
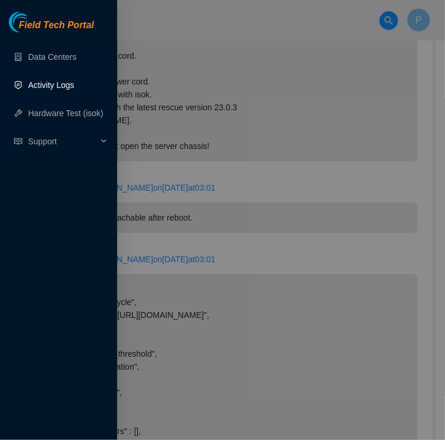
click at [45, 86] on link "Activity Logs" at bounding box center [51, 84] width 46 height 9
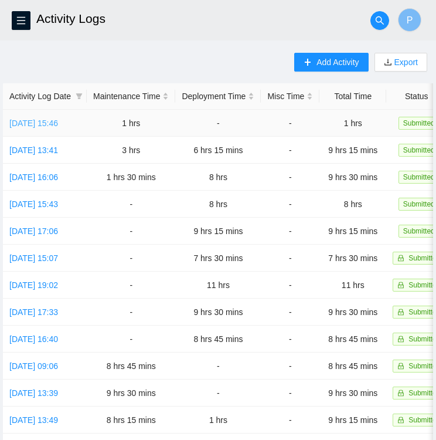
click at [50, 123] on link "[DATE] 15:46" at bounding box center [33, 123] width 49 height 9
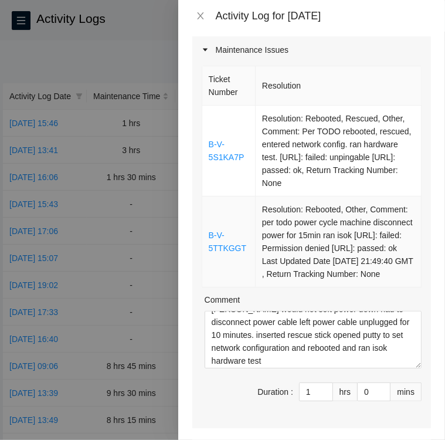
scroll to position [13, 0]
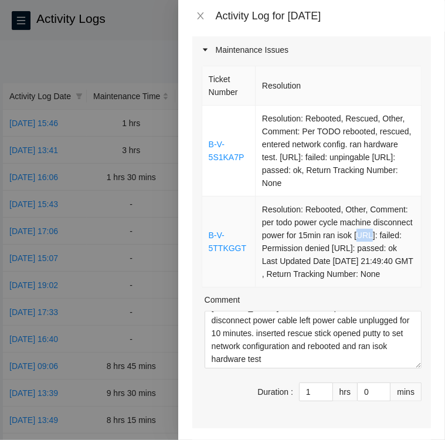
drag, startPoint x: 260, startPoint y: 233, endPoint x: 272, endPoint y: 233, distance: 11.7
click at [272, 233] on td "Resolution: Rebooted, Other, Comment: per todo power cycle machine disconnect p…" at bounding box center [339, 242] width 166 height 91
drag, startPoint x: 272, startPoint y: 233, endPoint x: 256, endPoint y: 235, distance: 16.5
click at [256, 235] on td "Resolution: Rebooted, Other, Comment: per todo power cycle machine disconnect p…" at bounding box center [339, 242] width 166 height 91
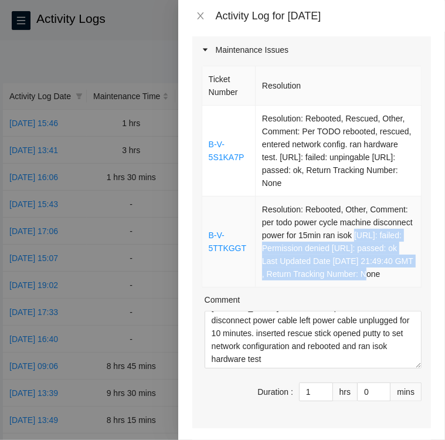
drag, startPoint x: 258, startPoint y: 232, endPoint x: 399, endPoint y: 256, distance: 142.8
click at [399, 256] on td "Resolution: Rebooted, Other, Comment: per todo power cycle machine disconnect p…" at bounding box center [339, 242] width 166 height 91
copy td "[URL]: failed: Permission denied [URL]: passed: ok Last Updated Date [DATE] 21:…"
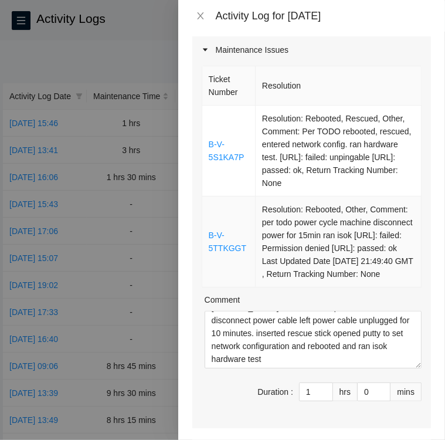
click at [390, 277] on td "Resolution: Rebooted, Other, Comment: per todo power cycle machine disconnect p…" at bounding box center [339, 242] width 166 height 91
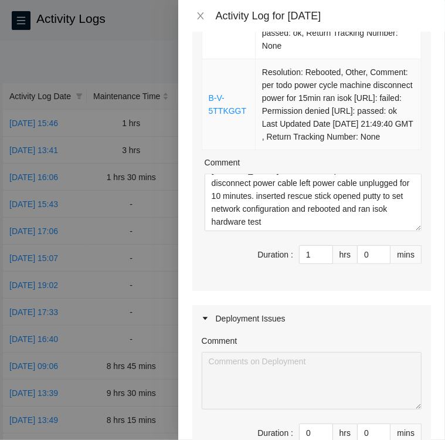
scroll to position [250, 0]
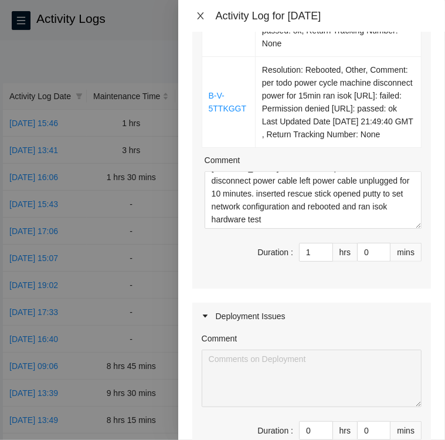
click at [201, 16] on icon "close" at bounding box center [200, 15] width 6 height 7
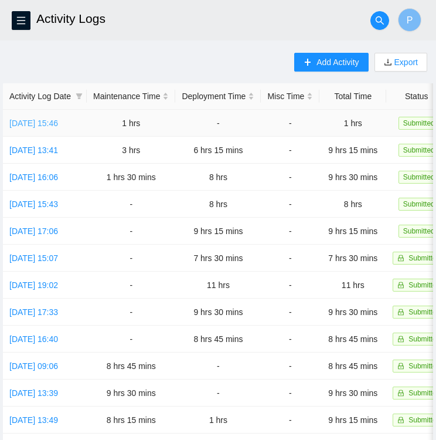
click at [32, 127] on link "[DATE] 15:46" at bounding box center [33, 123] width 49 height 9
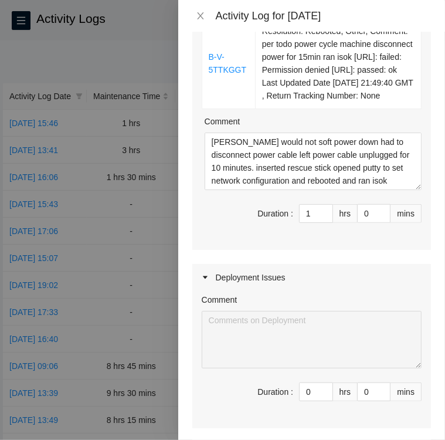
scroll to position [290, 0]
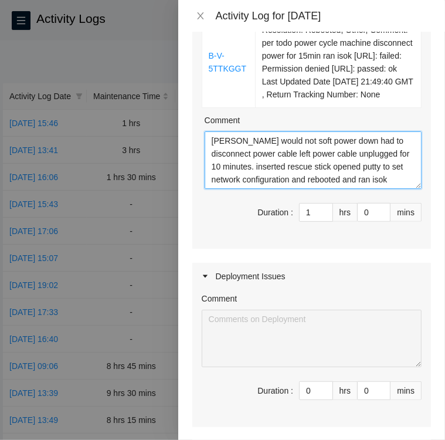
click at [387, 181] on textarea "Sever would not soft power down had to disconnect power cable left power cable …" at bounding box center [313, 159] width 217 height 57
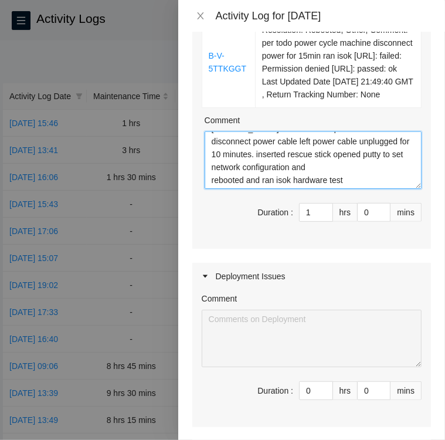
scroll to position [13, 0]
click at [360, 180] on textarea "Sever would not soft power down had to disconnect power cable left power cable …" at bounding box center [313, 159] width 217 height 57
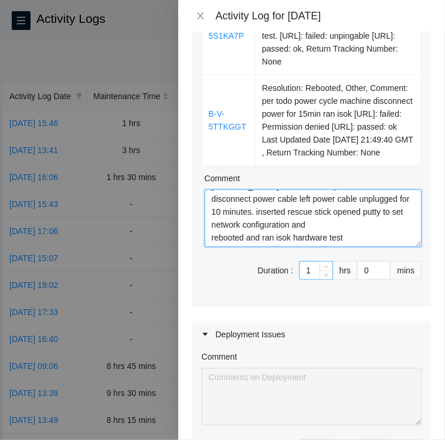
type textarea "Sever would not soft power down had to disconnect power cable left power cable …"
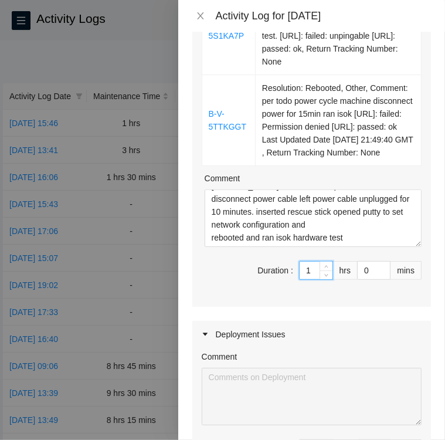
click at [305, 266] on input "1" at bounding box center [316, 271] width 33 height 18
type input "2"
click at [324, 266] on icon "up" at bounding box center [326, 268] width 4 height 4
type input "3"
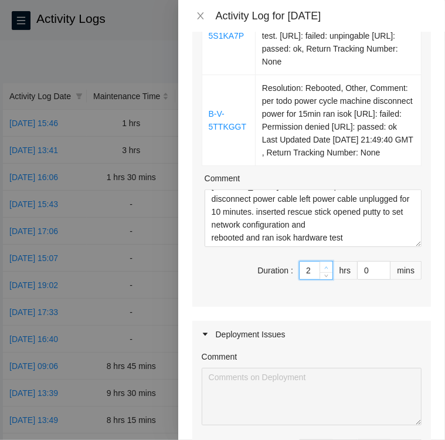
type input "3"
click at [324, 266] on icon "up" at bounding box center [326, 268] width 4 height 4
click at [366, 297] on div "Ticket Number Resolution B-V-5S1KA7P Resolution: Rebooted, Rescued, Other, Comm…" at bounding box center [311, 124] width 239 height 365
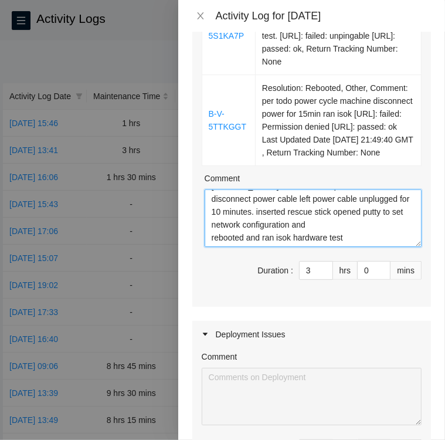
click at [352, 235] on textarea "Sever would not soft power down had to disconnect power cable left power cable …" at bounding box center [313, 217] width 217 height 57
drag, startPoint x: 215, startPoint y: 195, endPoint x: 404, endPoint y: 251, distance: 197.0
click at [404, 251] on div "Ticket Number Resolution B-V-5S1KA7P Resolution: Rebooted, Rescued, Other, Comm…" at bounding box center [311, 124] width 239 height 365
type textarea "S"
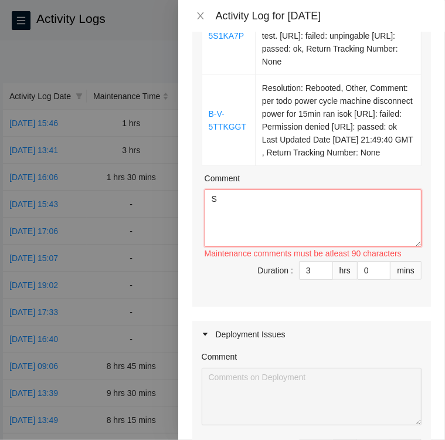
scroll to position [0, 0]
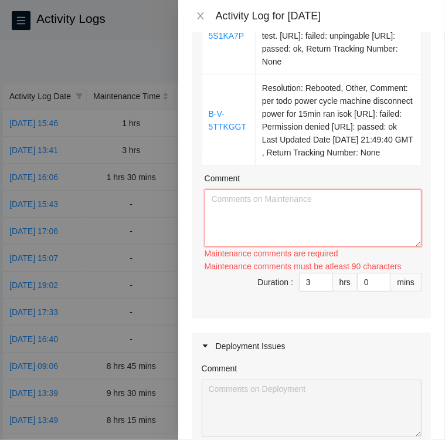
click at [347, 190] on textarea "Comment" at bounding box center [313, 217] width 217 height 57
paste textarea "Ticket B-V-5S1KA7P • Server would not soft power down • had to disconnect power…"
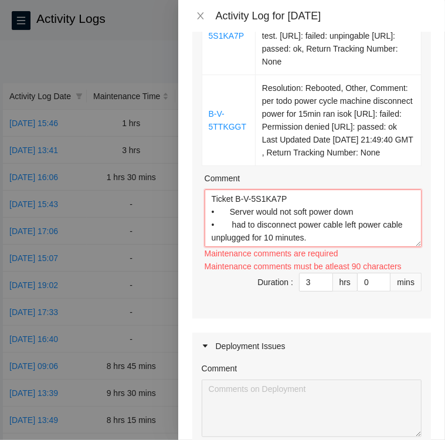
scroll to position [358, 0]
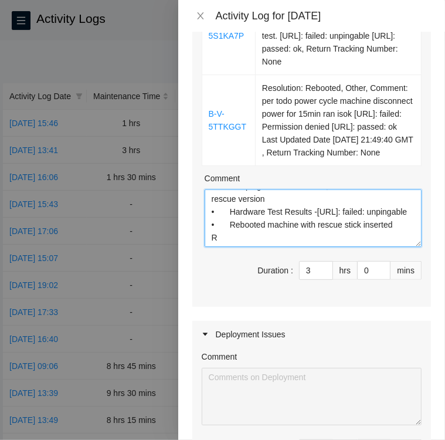
click at [228, 241] on textarea "Ticket B-V-5S1KA7P • Server would not soft power down • had to disconnect power…" at bounding box center [313, 217] width 217 height 57
click at [230, 242] on textarea "Ticket B-V-5S1KA7P • Server would not soft power down • had to disconnect power…" at bounding box center [313, 217] width 217 height 57
click at [312, 238] on textarea "Ticket B-V-5S1KA7P • Server would not soft power down • had to disconnect power…" at bounding box center [313, 217] width 217 height 57
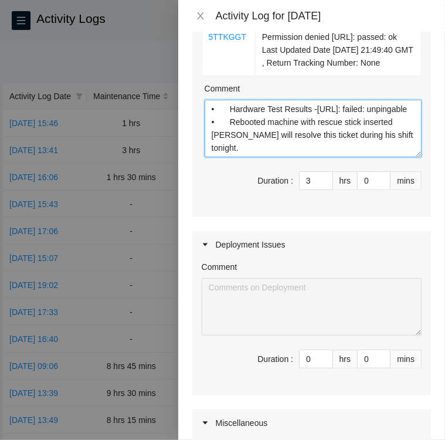
scroll to position [348, 0]
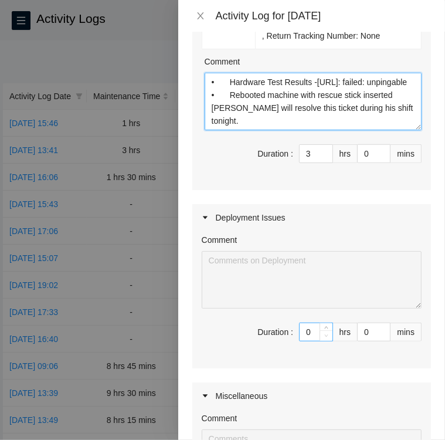
click at [325, 335] on icon "down" at bounding box center [327, 336] width 4 height 2
type textarea "Ticket B-V-5S1KA7P • Server would not soft power down • had to disconnect power…"
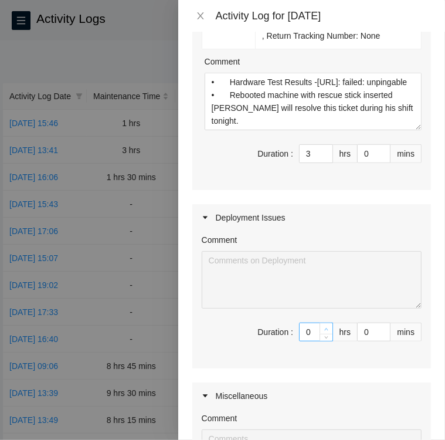
type input "1"
type input "4"
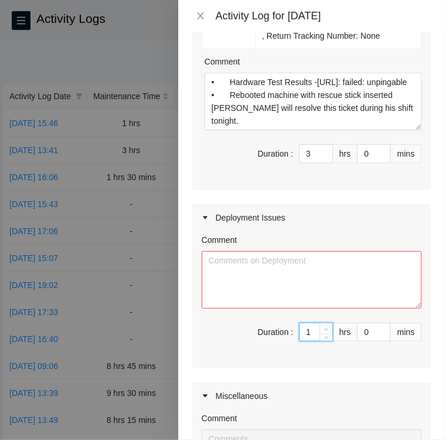
click at [325, 328] on icon "up" at bounding box center [327, 329] width 4 height 2
type input "2"
type input "5"
click at [325, 328] on icon "up" at bounding box center [327, 329] width 4 height 2
type input "3"
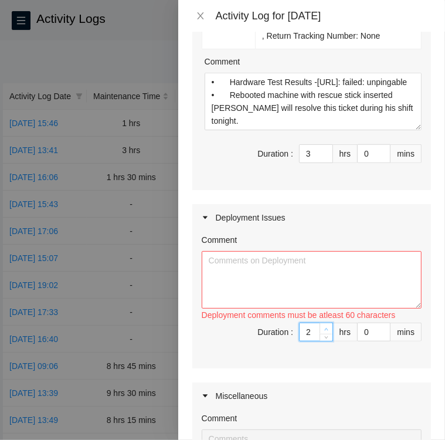
type input "6"
click at [325, 328] on icon "up" at bounding box center [327, 329] width 4 height 2
type input "4"
type input "7"
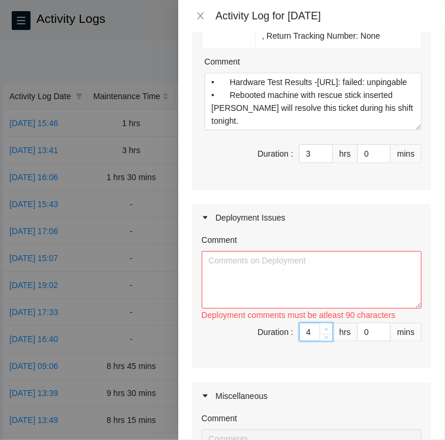
click at [325, 328] on icon "up" at bounding box center [327, 329] width 4 height 2
type input "5"
type input "8"
click at [325, 328] on icon "up" at bounding box center [327, 329] width 4 height 2
type input "6"
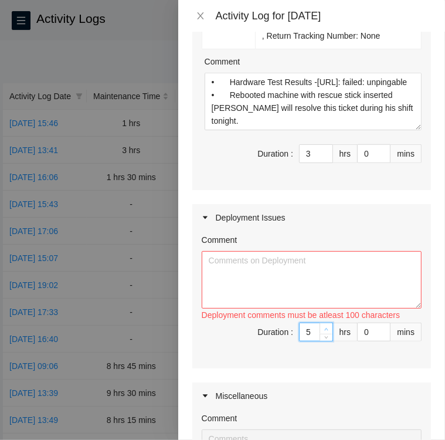
type input "9"
type input "7"
type input "10"
click at [325, 328] on icon "up" at bounding box center [327, 329] width 4 height 2
click at [277, 262] on textarea "Comment" at bounding box center [312, 279] width 220 height 57
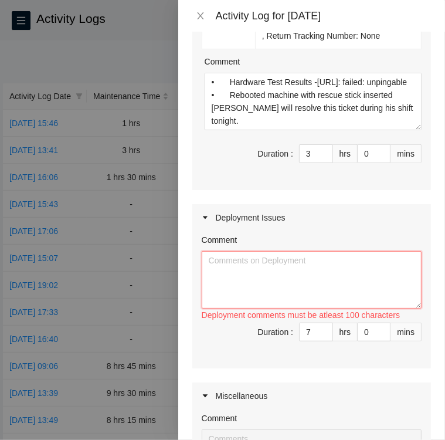
paste textarea "Ticket B-V-5FYN2ON (decon) RMA B-V-5FYNG7L - For warehouse RMA B-V-5FYN2PR - Fo…"
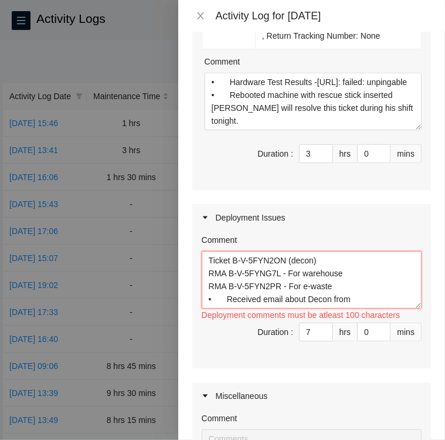
scroll to position [61, 0]
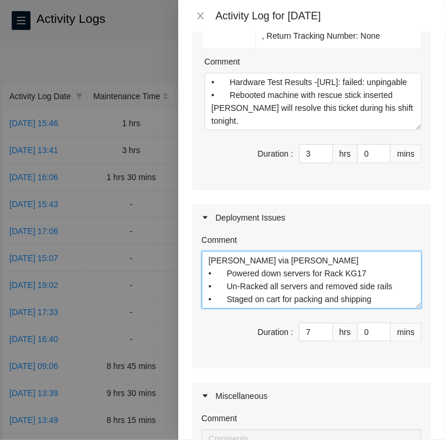
click at [376, 287] on textarea "Ticket B-V-5FYN2ON (decon) RMA B-V-5FYNG7L - For warehouse RMA B-V-5FYN2PR - Fo…" at bounding box center [312, 279] width 220 height 57
paste textarea "DP77376 • Was contacted by Robert Lagerstrom via Webex Chat to use the optics t…"
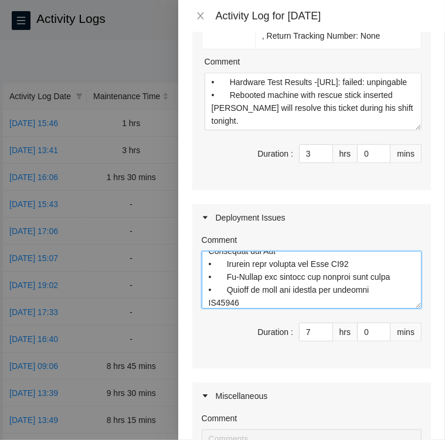
scroll to position [332, 0]
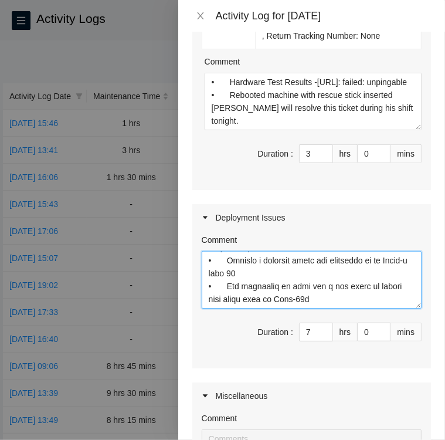
click at [338, 287] on textarea "Comment" at bounding box center [312, 279] width 220 height 57
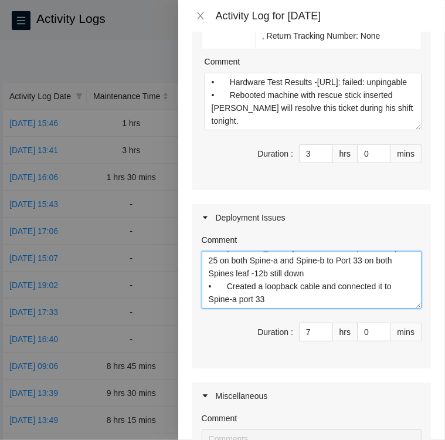
scroll to position [312, 0]
click at [259, 279] on textarea "Ticket B-V-5FYN2ON (decon) RMA B-V-5FYNG7L - For warehouse RMA B-V-5FYN2PR - Fo…" at bounding box center [312, 279] width 220 height 57
click at [267, 282] on textarea "Ticket B-V-5FYN2ON (decon) RMA B-V-5FYNG7L - For warehouse RMA B-V-5FYN2PR - Fo…" at bounding box center [312, 279] width 220 height 57
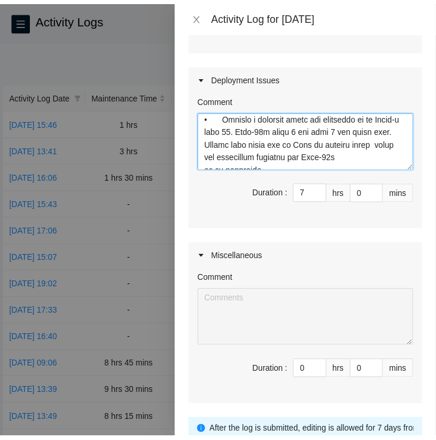
scroll to position [580, 0]
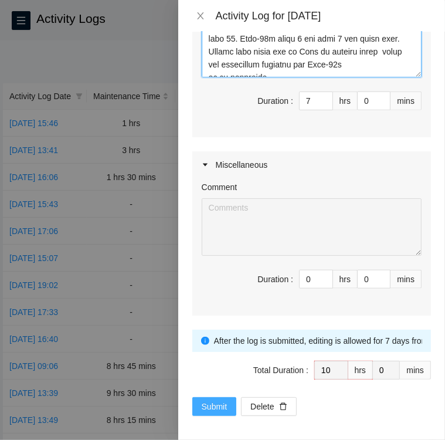
type textarea "Ticket B-V-5FYN2ON (decon) RMA B-V-5FYNG7L - For warehouse RMA B-V-5FYN2PR - Fo…"
click at [218, 400] on span "Submit" at bounding box center [215, 406] width 26 height 13
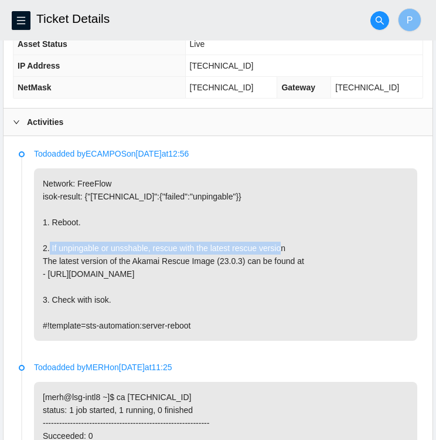
scroll to position [505, 0]
